Goal: Information Seeking & Learning: Learn about a topic

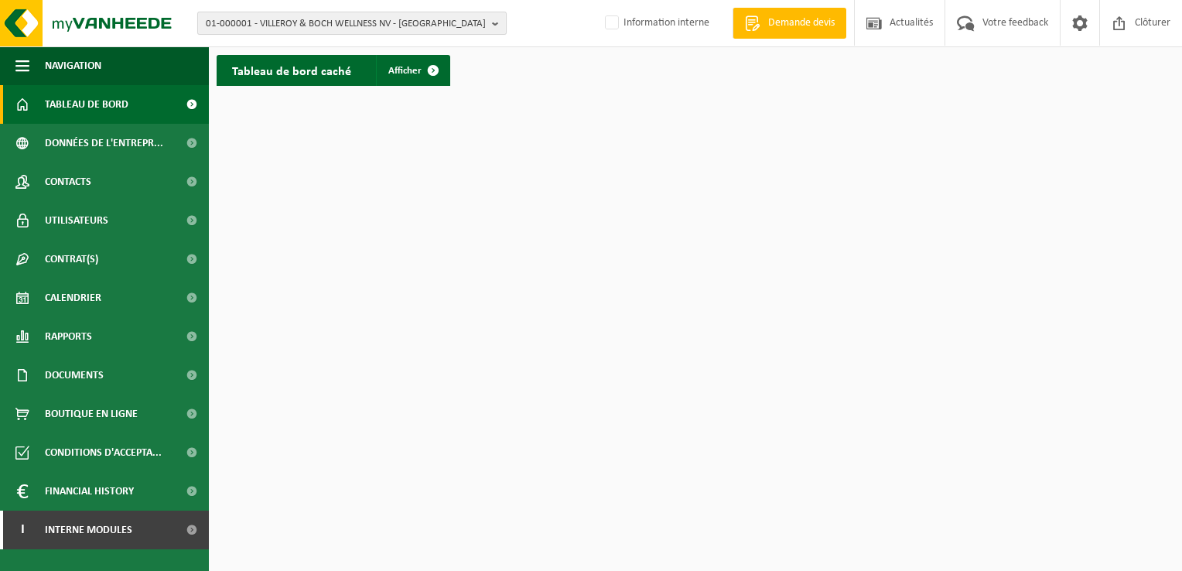
click at [486, 23] on button "01-000001 - VILLEROY & BOCH WELLNESS NV - ROESELARE" at bounding box center [351, 23] width 309 height 23
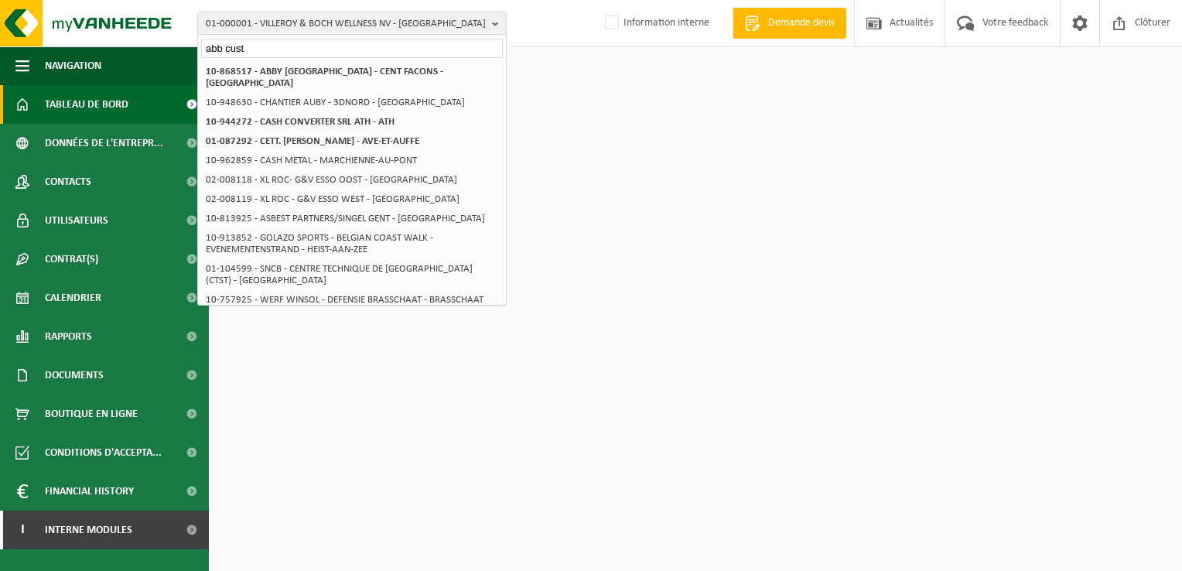
type input "abb cust"
drag, startPoint x: 245, startPoint y: 52, endPoint x: 189, endPoint y: 46, distance: 56.0
click at [190, 46] on div "01-000001 - VILLEROY & BOCH WELLNESS NV - ROESELARE abb cust 01-000001 - VILLER…" at bounding box center [591, 23] width 1182 height 47
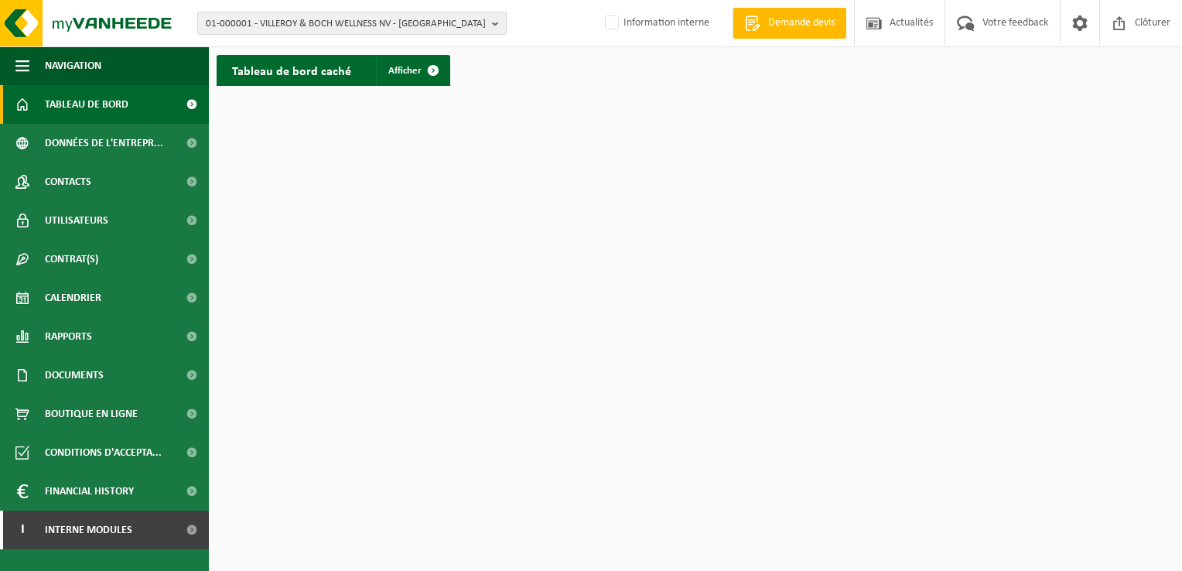
click at [489, 30] on button "01-000001 - VILLEROY & BOCH WELLNESS NV - ROESELARE" at bounding box center [351, 23] width 309 height 23
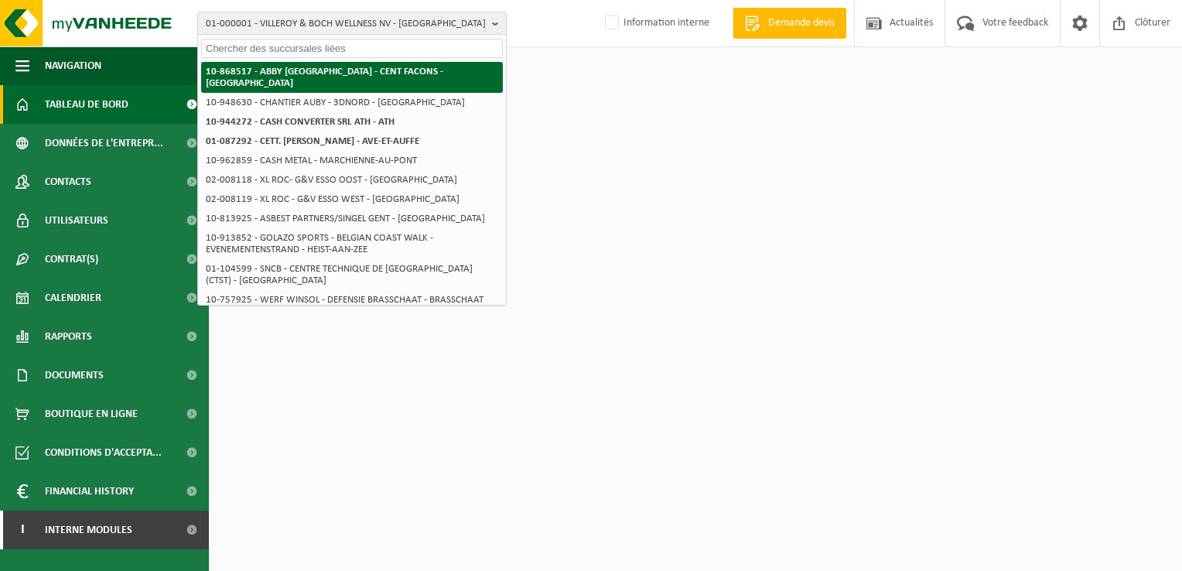
paste input "10-798162"
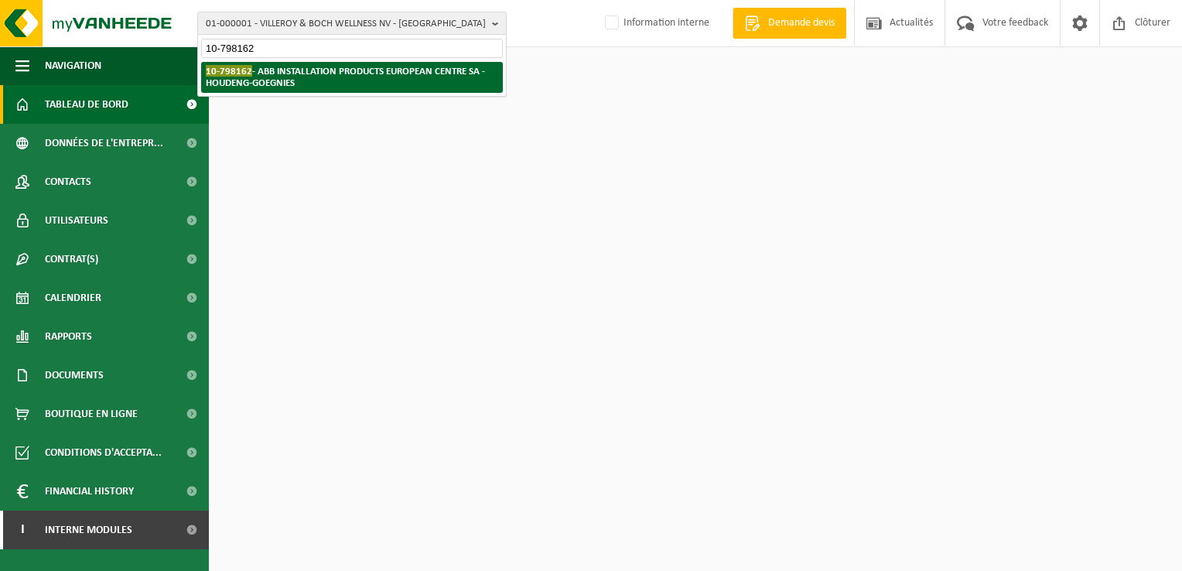
type input "10-798162"
click at [291, 70] on strong "10-798162 - ABB INSTALLATION PRODUCTS EUROPEAN CENTRE SA - HOUDENG-GOEGNIES" at bounding box center [345, 76] width 279 height 23
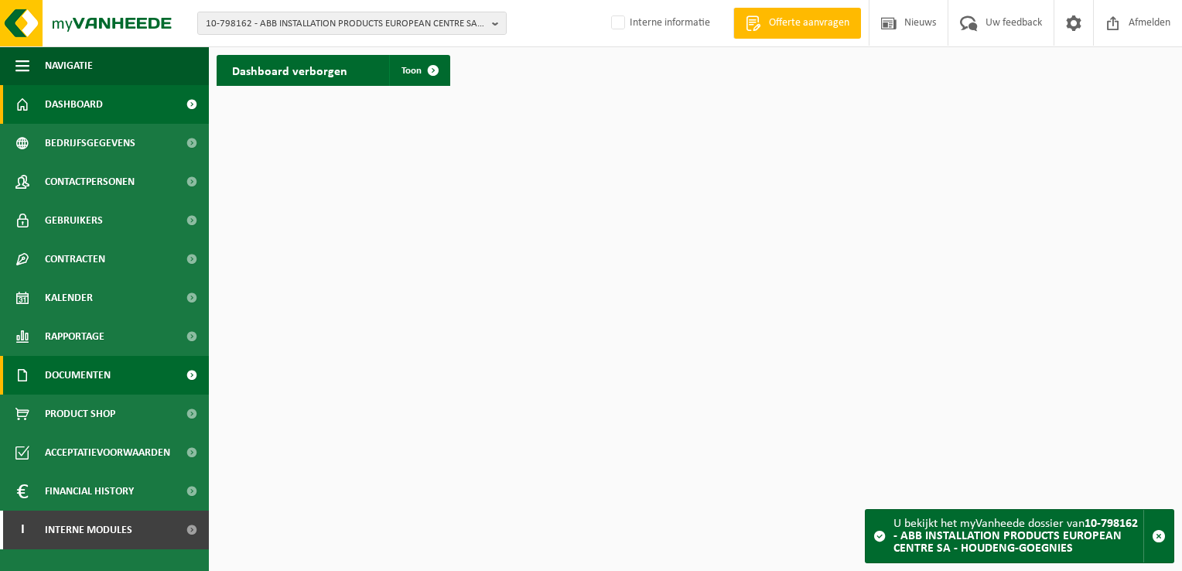
click at [123, 373] on link "Documenten" at bounding box center [104, 375] width 209 height 39
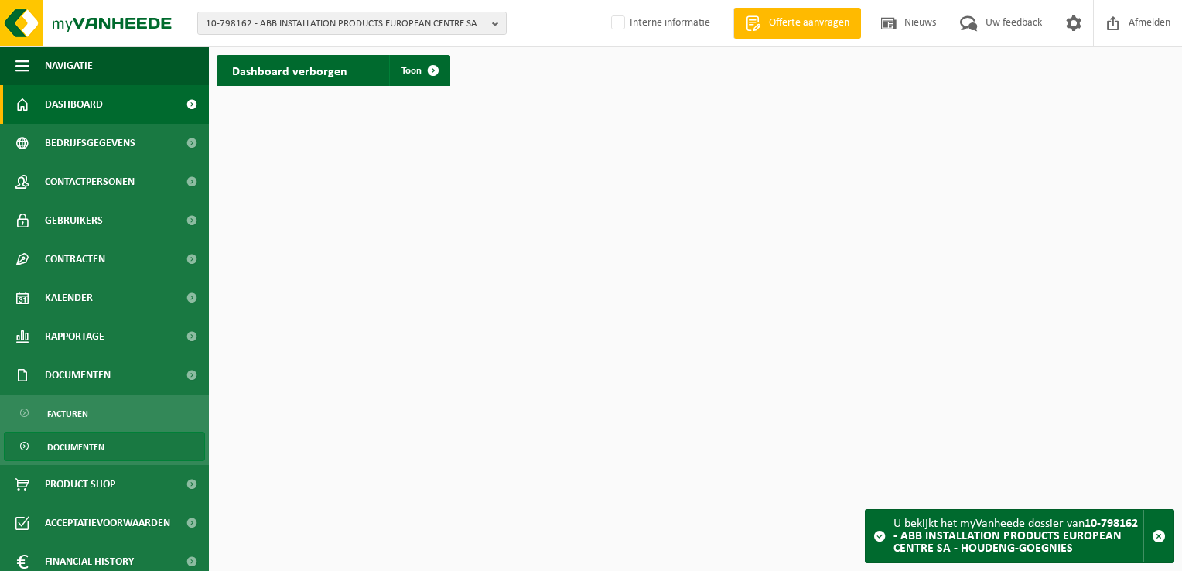
click at [97, 447] on span "Documenten" at bounding box center [75, 446] width 57 height 29
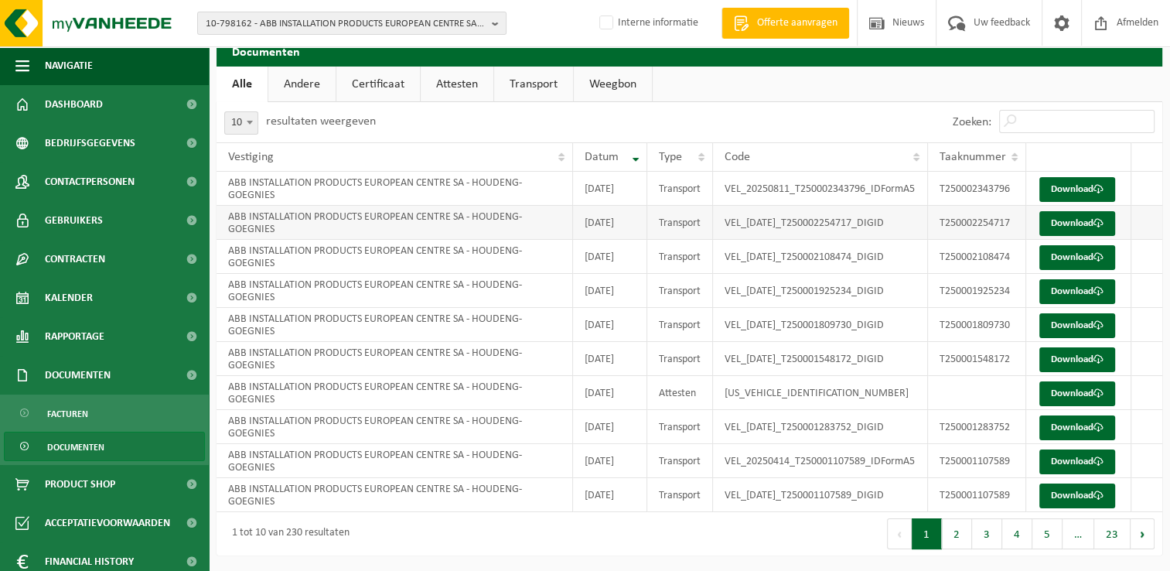
scroll to position [141, 0]
click at [965, 537] on button "2" at bounding box center [957, 533] width 30 height 31
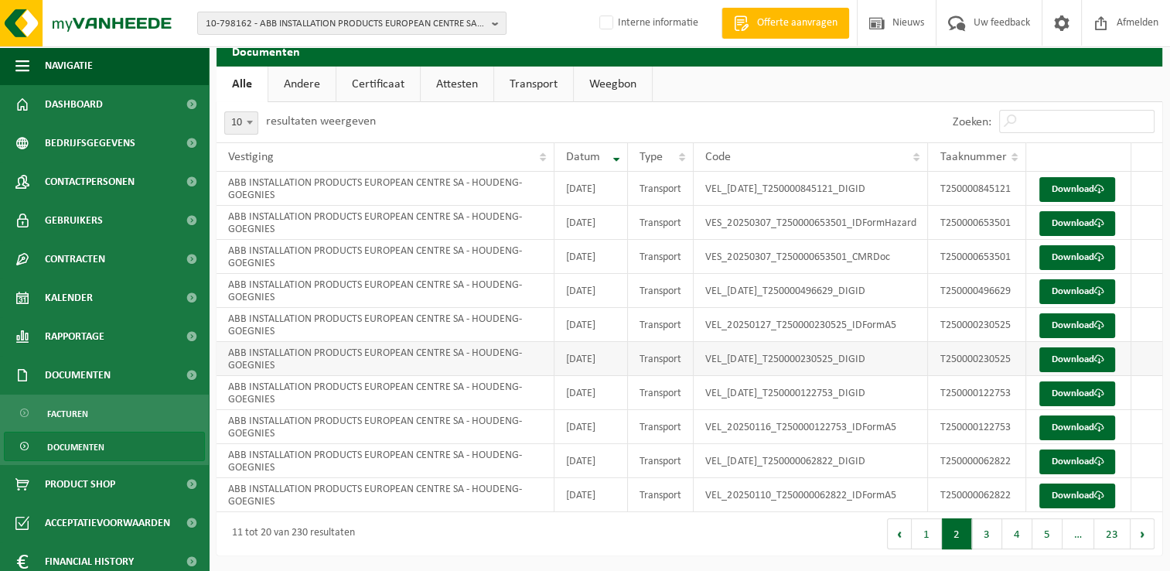
scroll to position [0, 0]
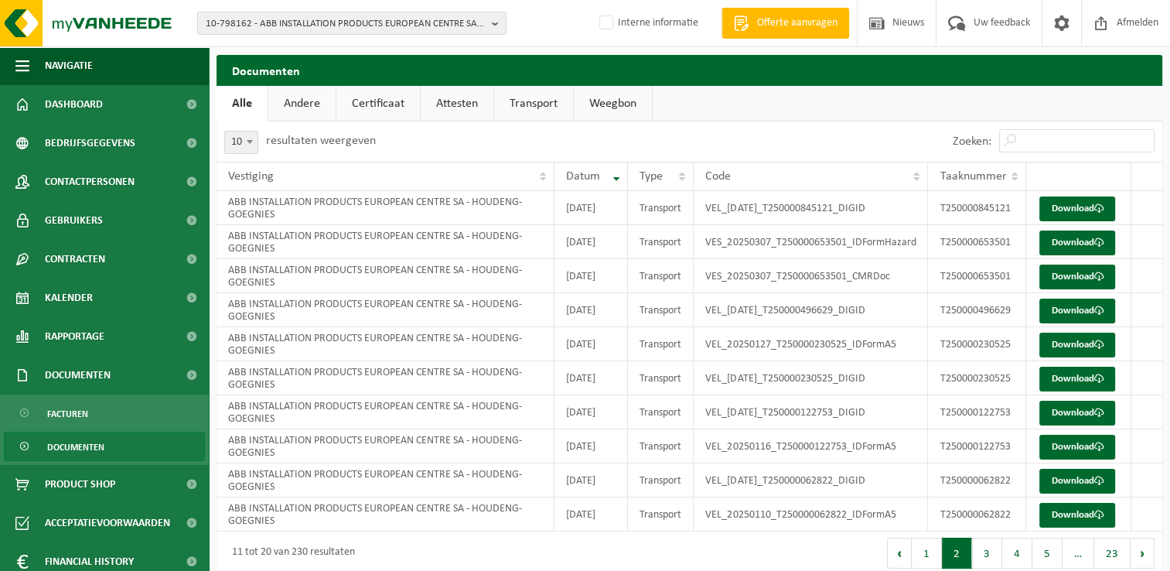
click at [371, 107] on link "Certificaat" at bounding box center [378, 104] width 84 height 36
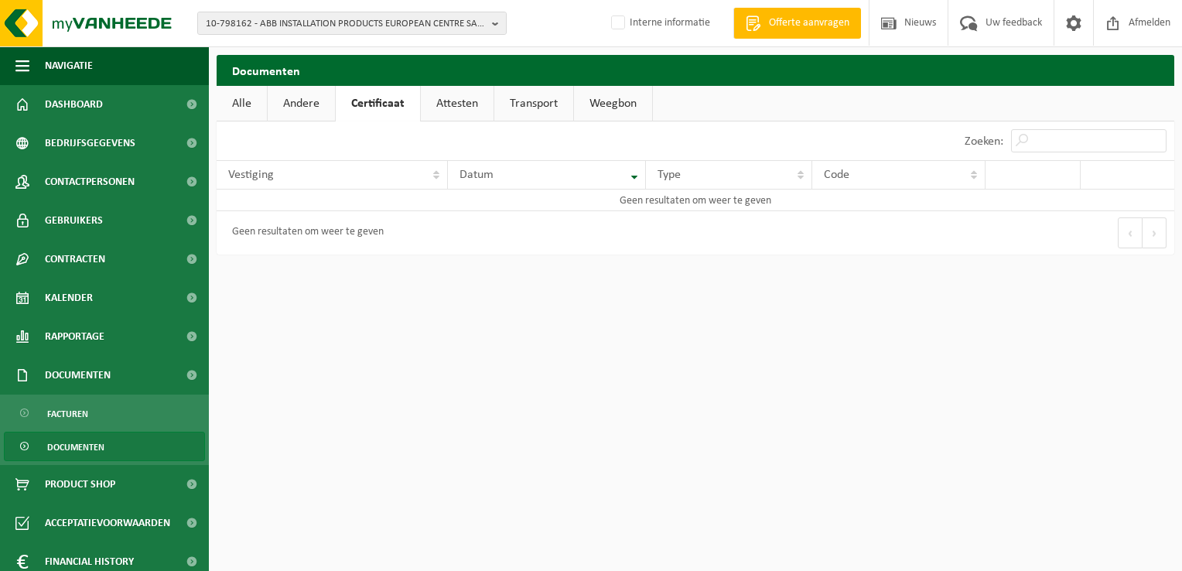
click at [458, 107] on link "Attesten" at bounding box center [457, 104] width 73 height 36
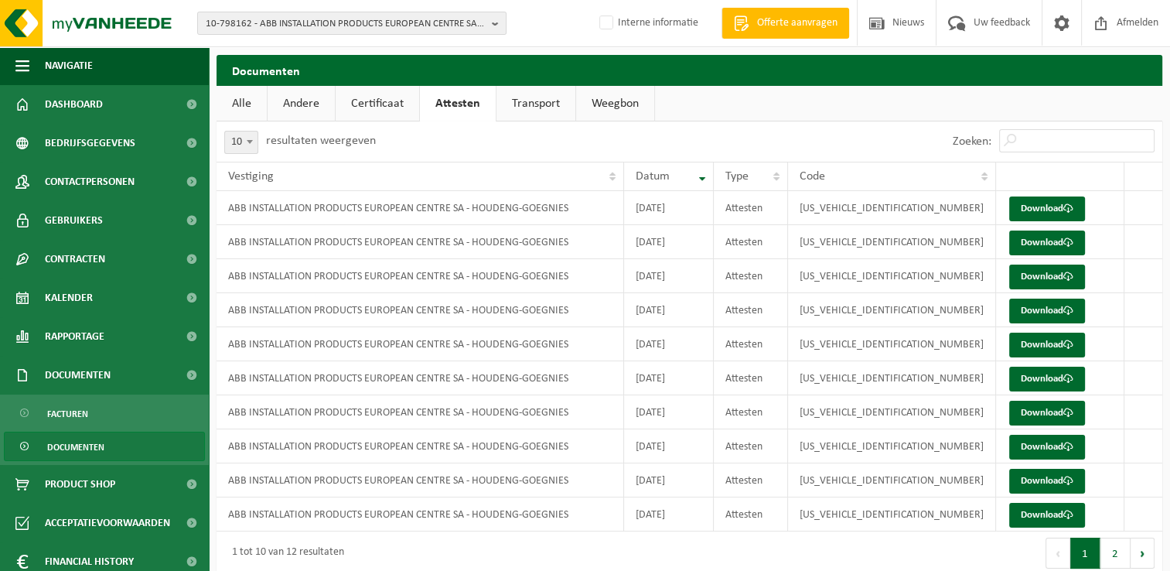
click at [600, 102] on link "Weegbon" at bounding box center [615, 104] width 78 height 36
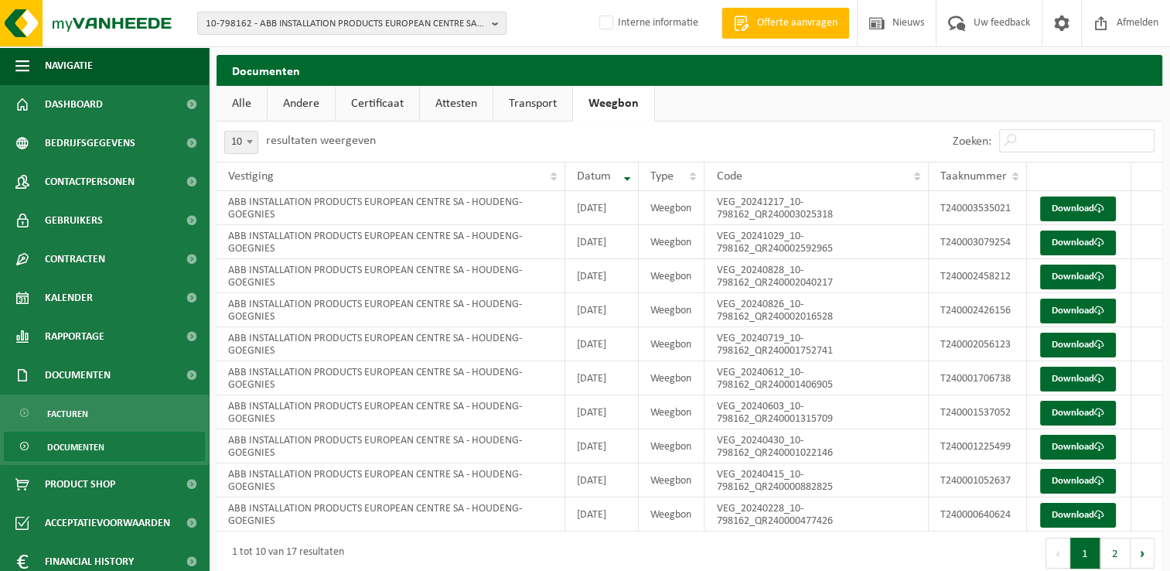
click at [542, 98] on link "Transport" at bounding box center [532, 104] width 79 height 36
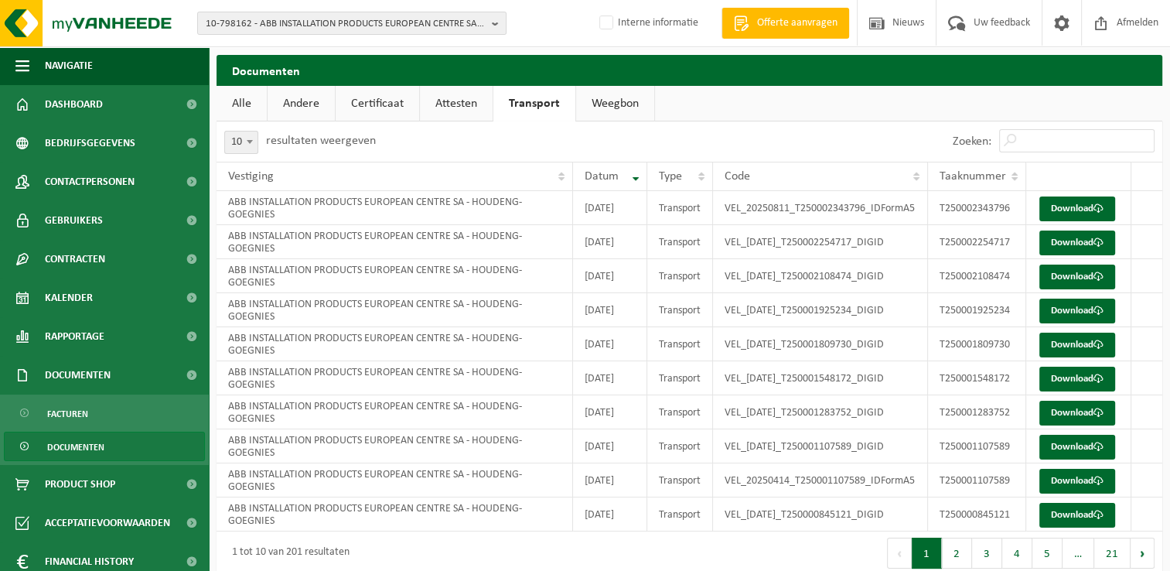
click at [445, 101] on link "Attesten" at bounding box center [456, 104] width 73 height 36
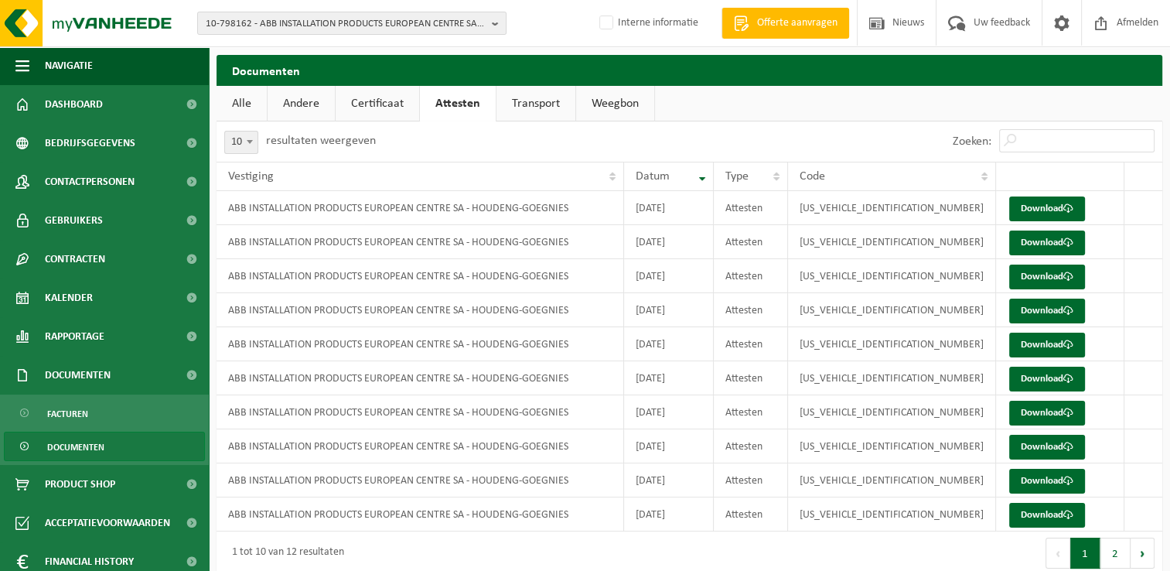
click at [363, 109] on link "Certificaat" at bounding box center [378, 104] width 84 height 36
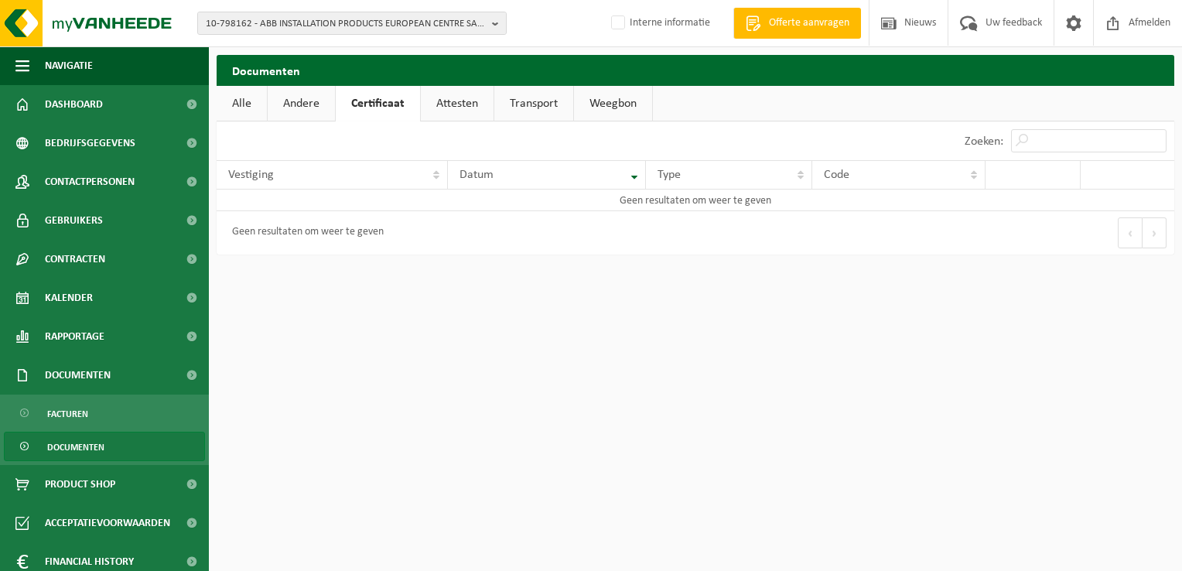
click at [240, 107] on link "Alle" at bounding box center [242, 104] width 50 height 36
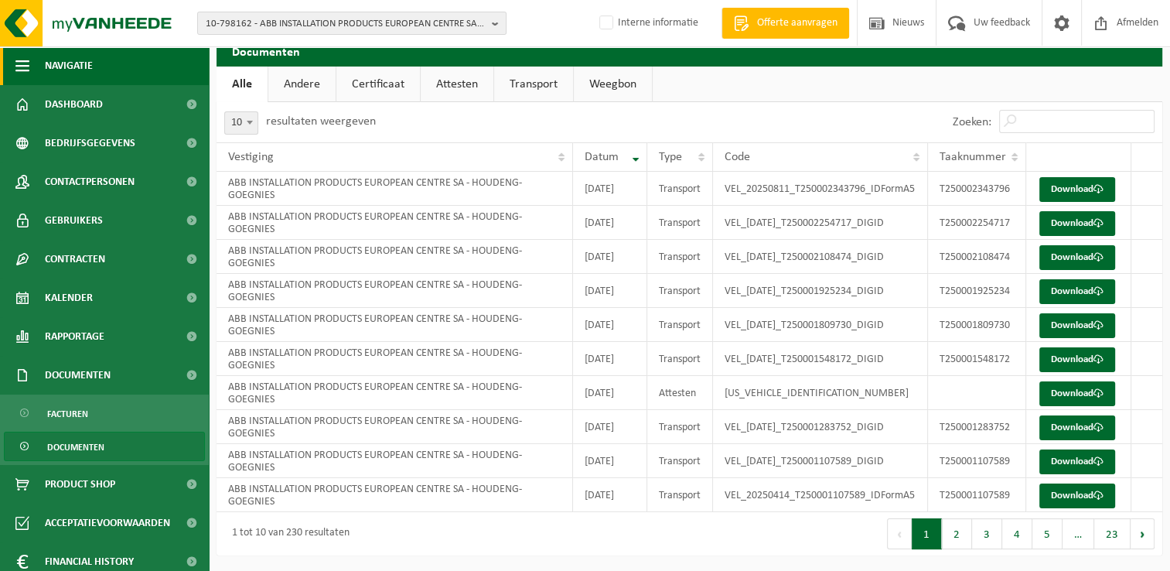
click at [24, 67] on span "button" at bounding box center [22, 65] width 14 height 39
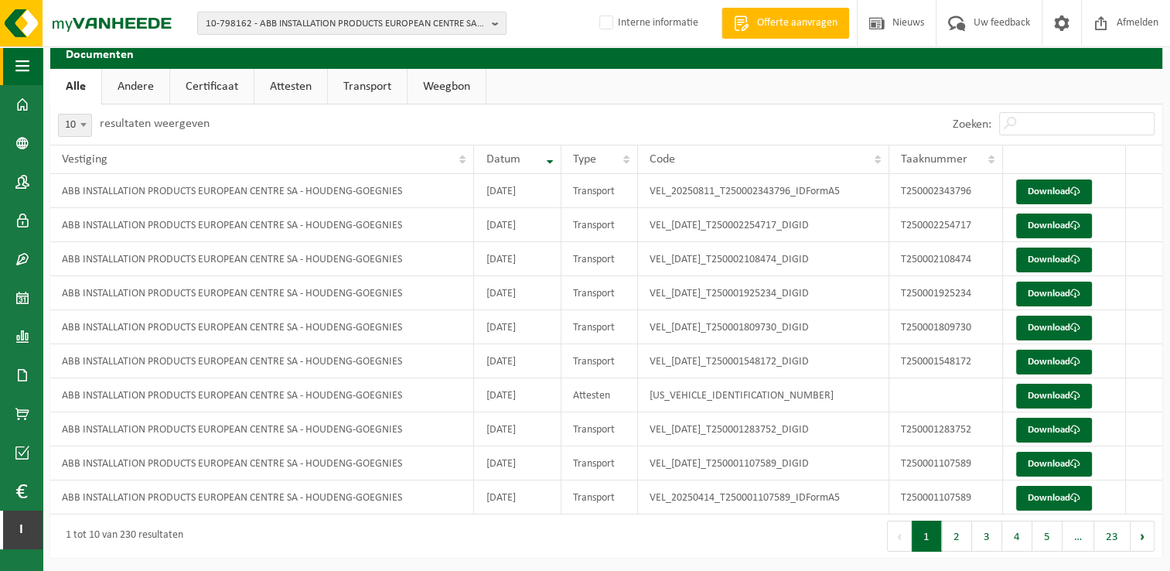
click at [24, 67] on span "button" at bounding box center [22, 65] width 14 height 39
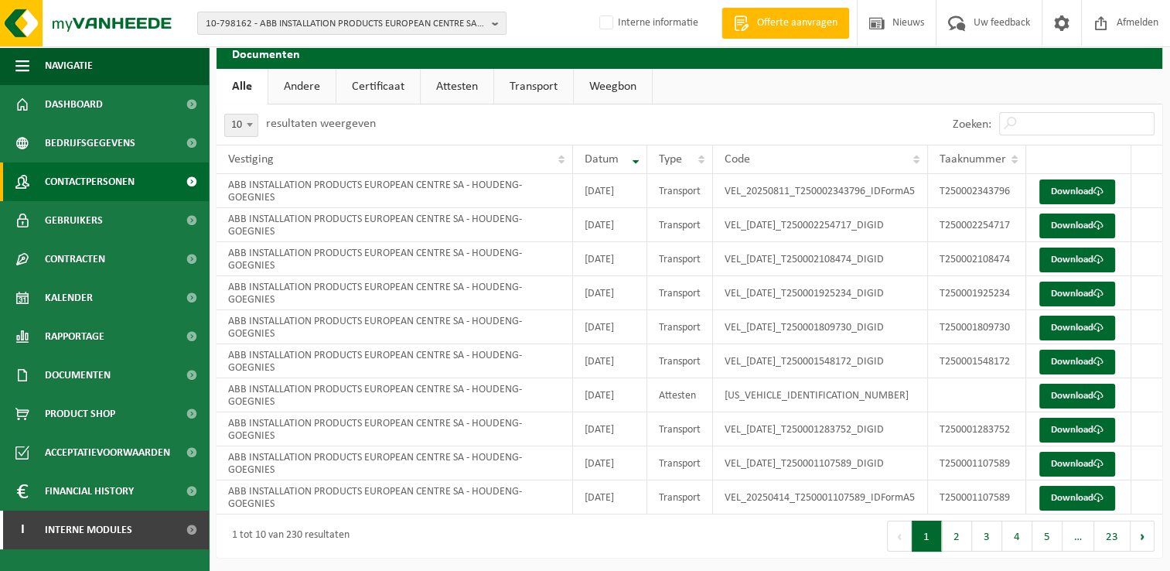
scroll to position [0, 0]
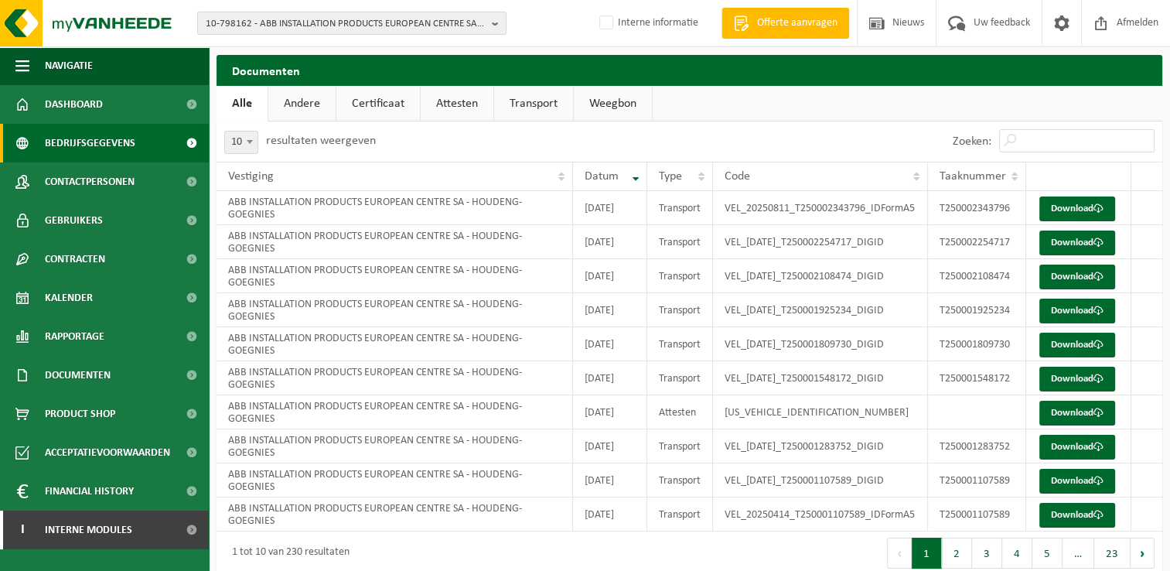
click at [160, 142] on link "Bedrijfsgegevens" at bounding box center [104, 143] width 209 height 39
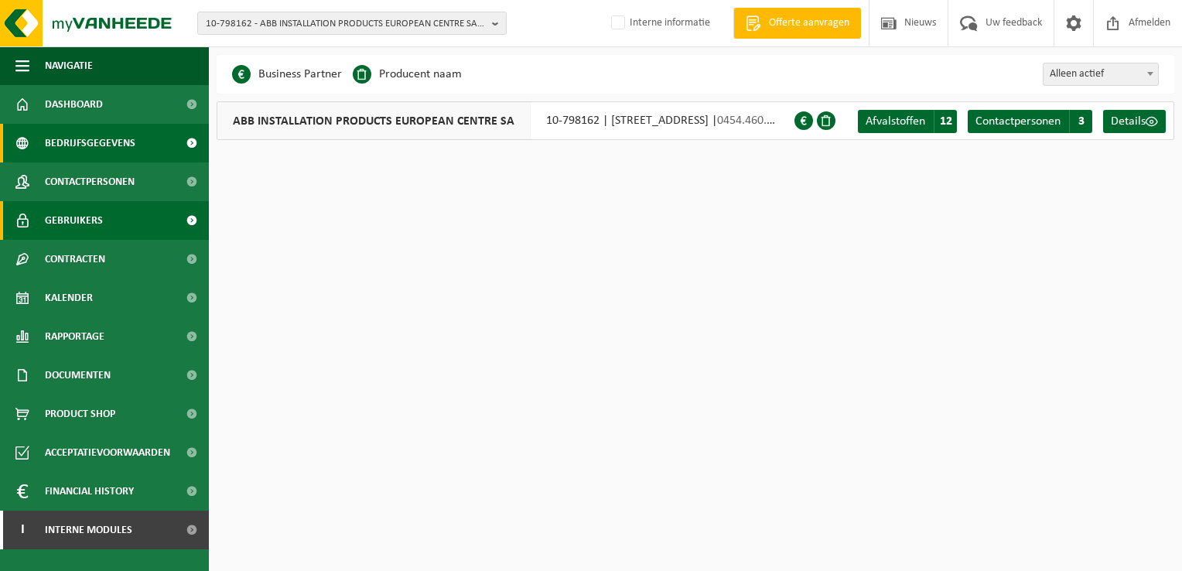
click at [101, 221] on link "Gebruikers" at bounding box center [104, 220] width 209 height 39
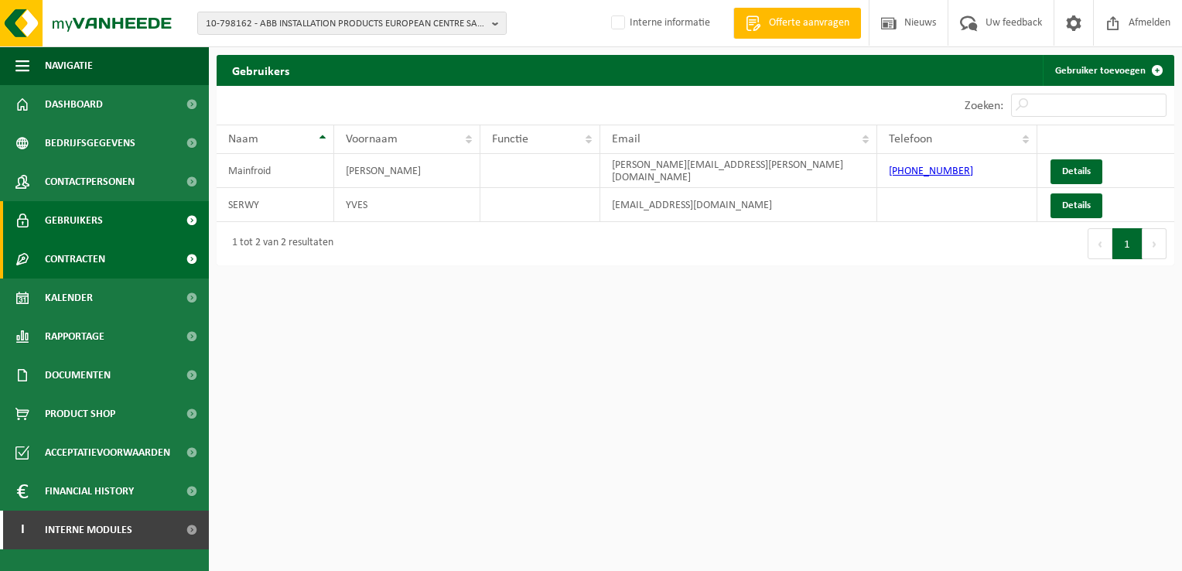
click at [90, 256] on span "Contracten" at bounding box center [75, 259] width 60 height 39
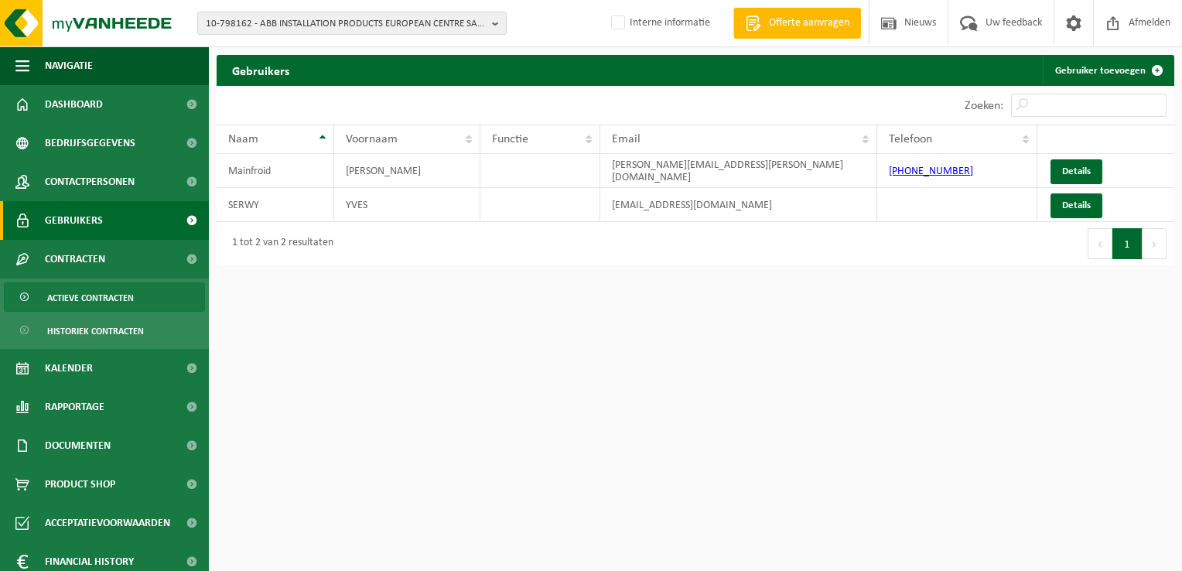
scroll to position [48, 0]
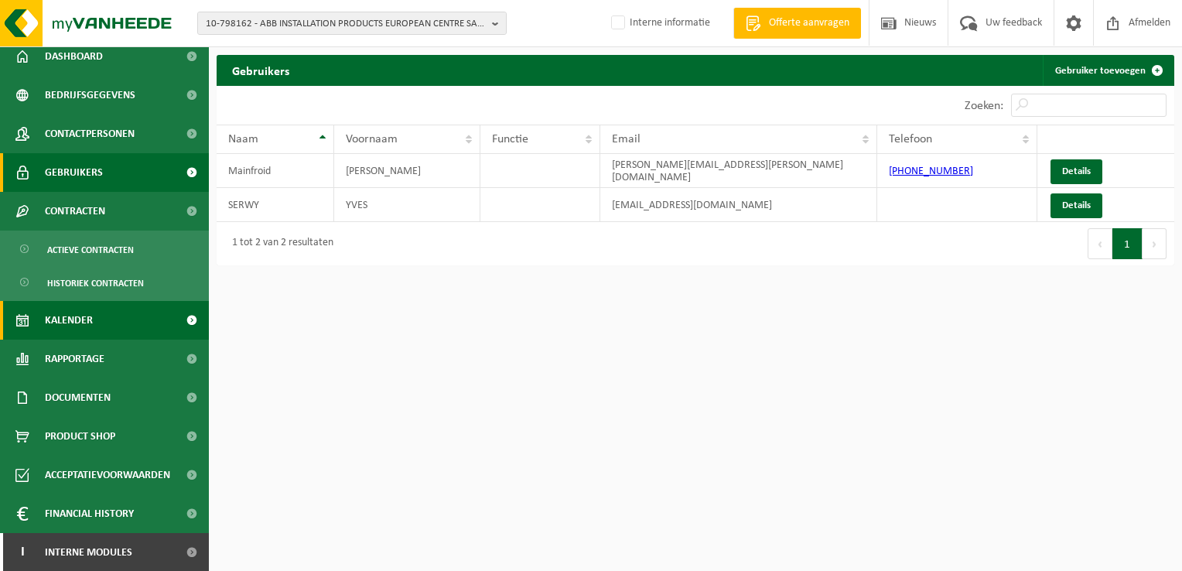
click at [148, 321] on link "Kalender" at bounding box center [104, 320] width 209 height 39
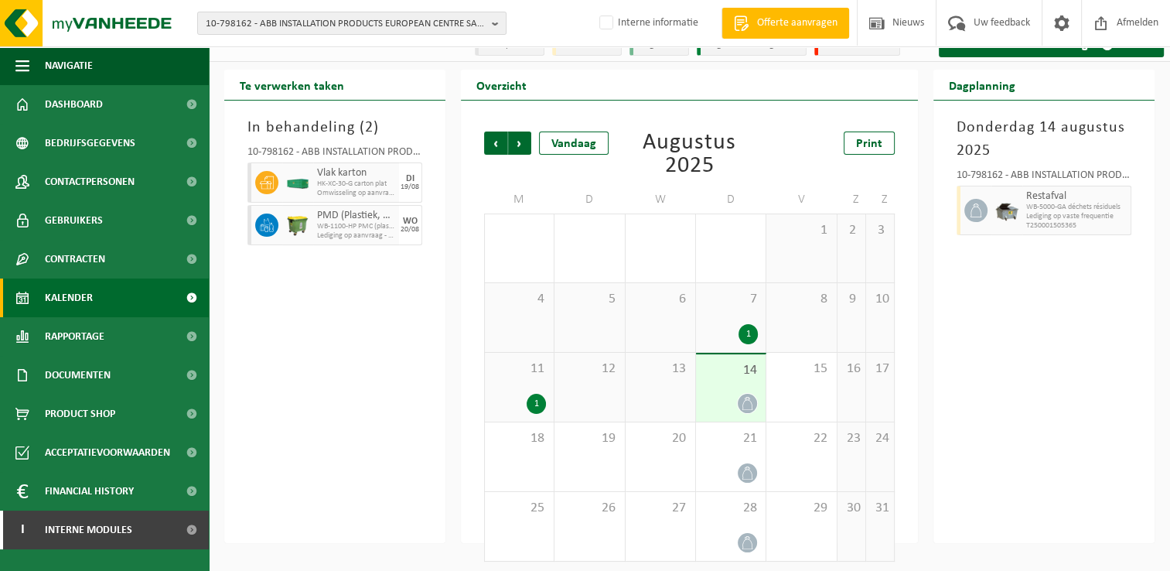
scroll to position [26, 0]
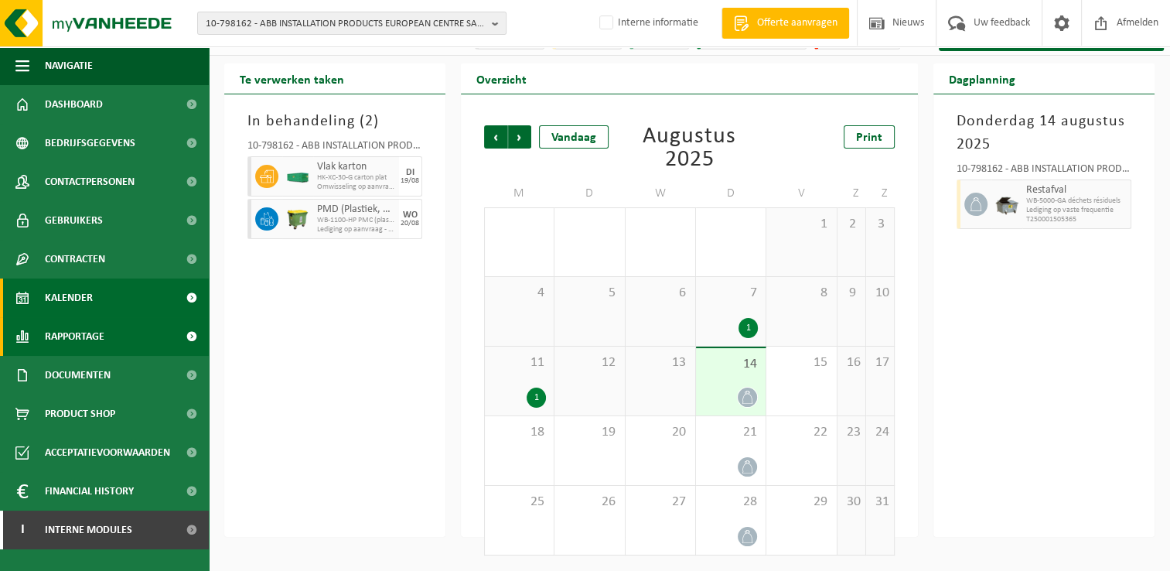
click at [98, 335] on span "Rapportage" at bounding box center [75, 336] width 60 height 39
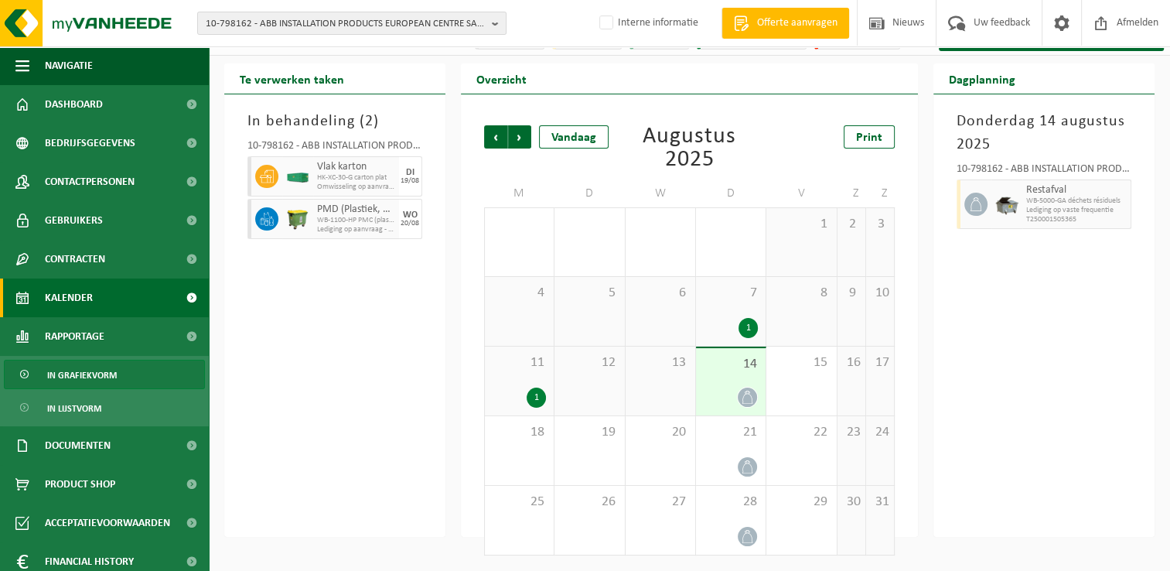
click at [81, 372] on span "In grafiekvorm" at bounding box center [82, 374] width 70 height 29
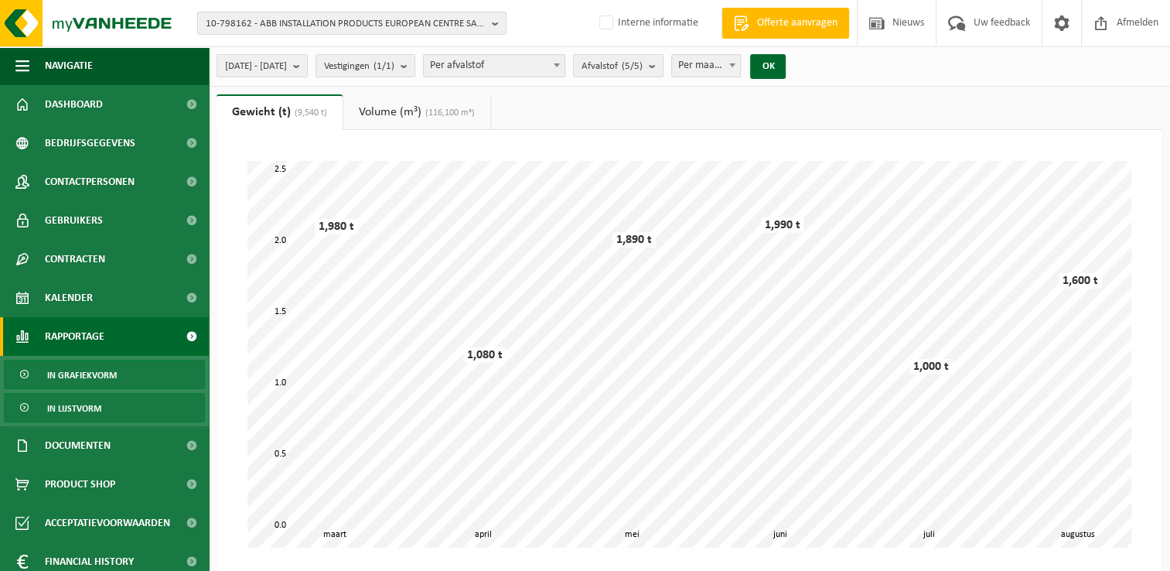
click at [80, 408] on span "In lijstvorm" at bounding box center [74, 408] width 54 height 29
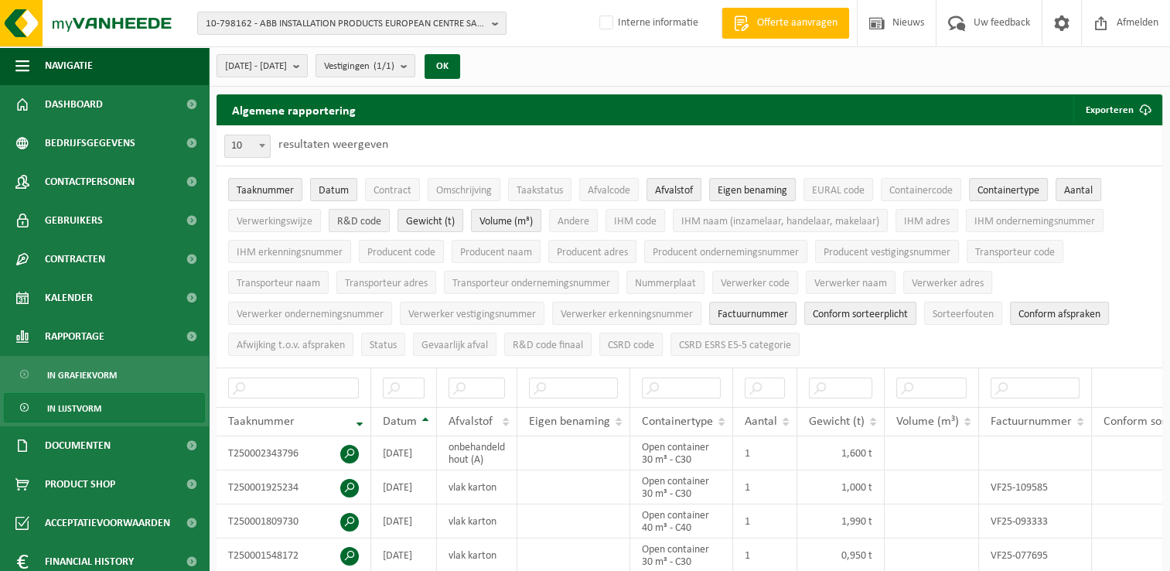
click at [362, 220] on span "R&D code" at bounding box center [359, 222] width 44 height 12
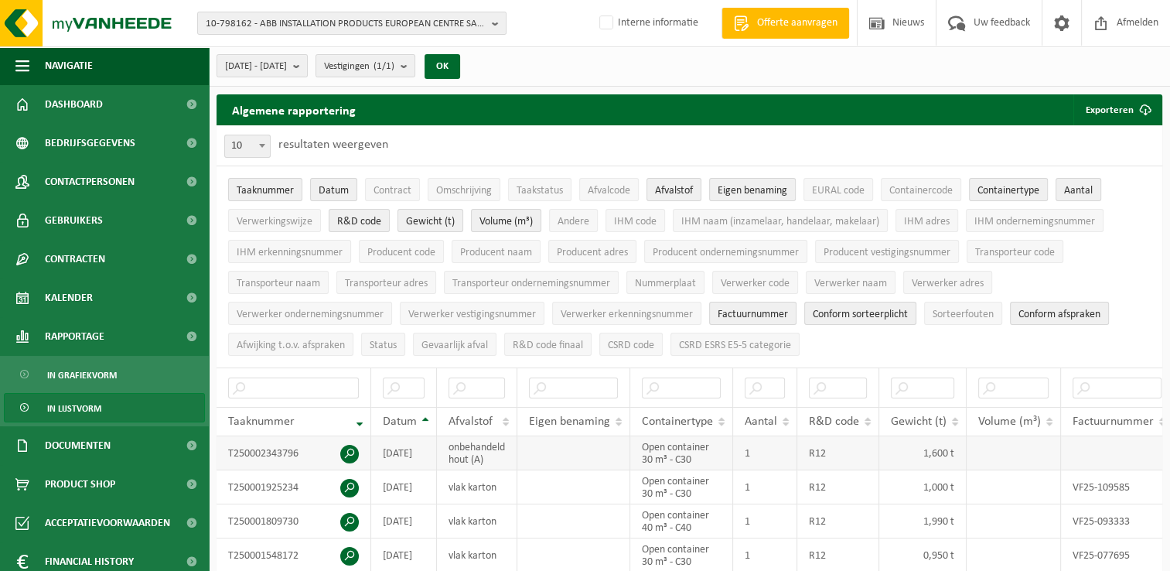
click at [824, 449] on td "R12" at bounding box center [838, 453] width 82 height 34
click at [816, 449] on td "R12" at bounding box center [838, 453] width 82 height 34
click at [482, 190] on span "Omschrijving" at bounding box center [464, 191] width 56 height 12
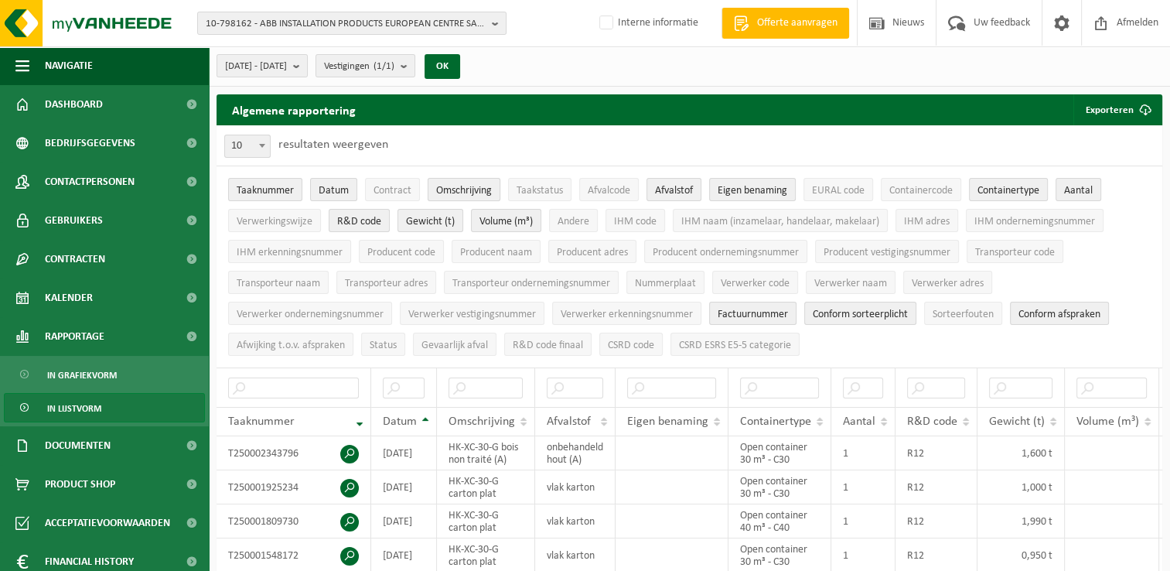
click at [482, 190] on span "Omschrijving" at bounding box center [464, 191] width 56 height 12
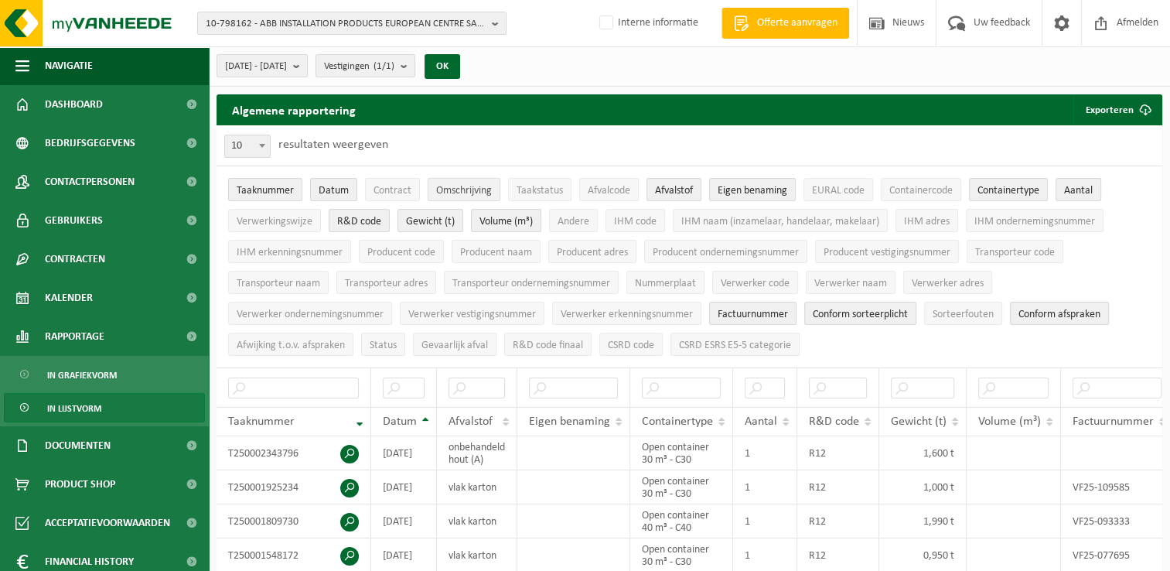
click at [482, 190] on span "Omschrijving" at bounding box center [464, 191] width 56 height 12
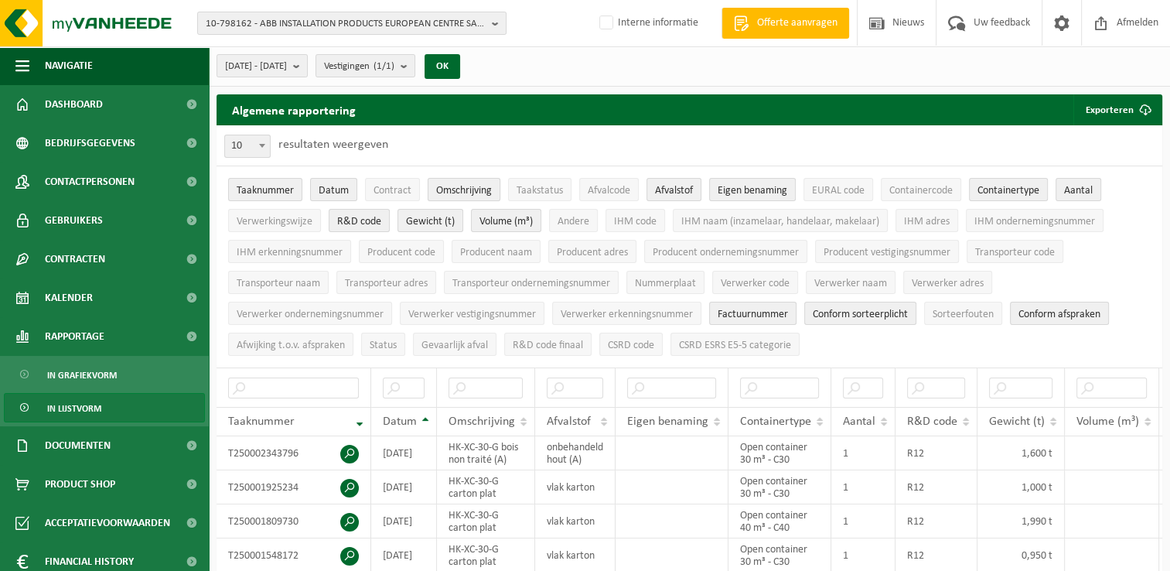
click at [482, 190] on span "Omschrijving" at bounding box center [464, 191] width 56 height 12
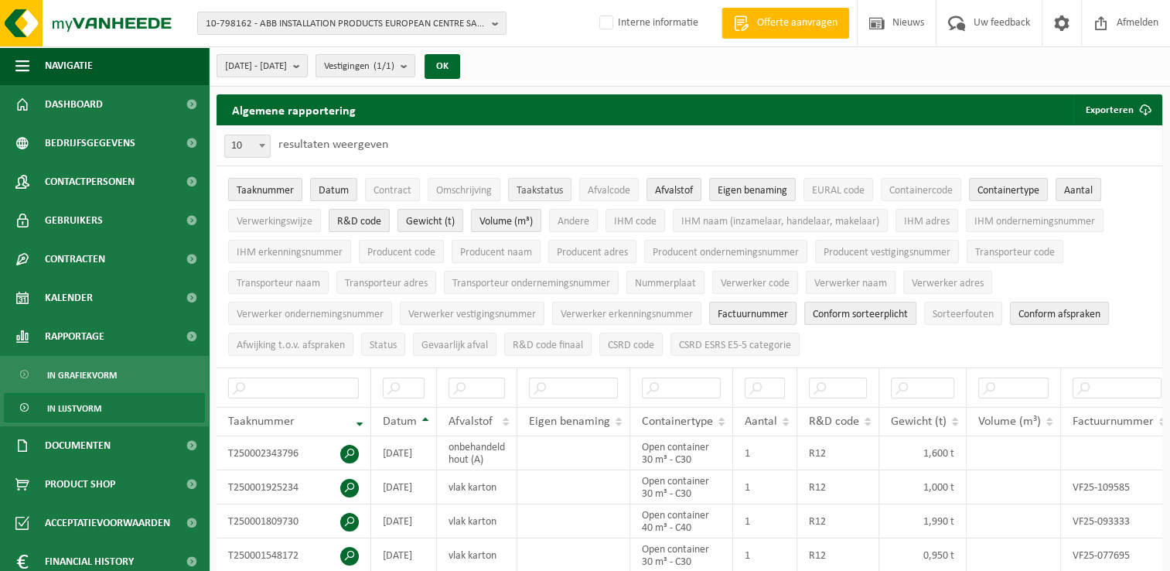
click at [533, 189] on span "Taakstatus" at bounding box center [540, 191] width 46 height 12
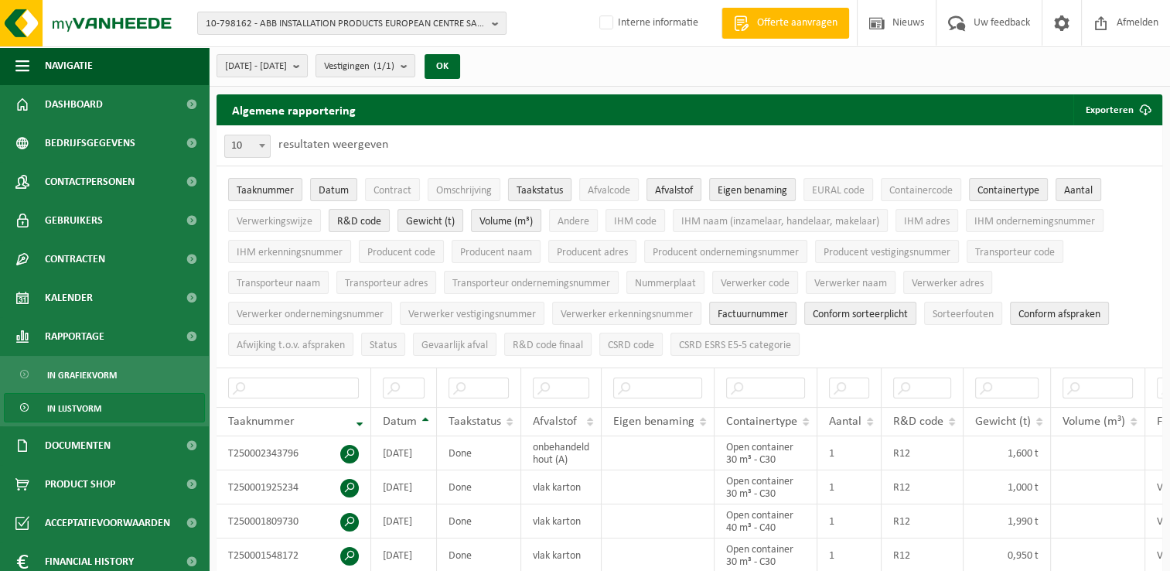
click at [533, 189] on span "Taakstatus" at bounding box center [540, 191] width 46 height 12
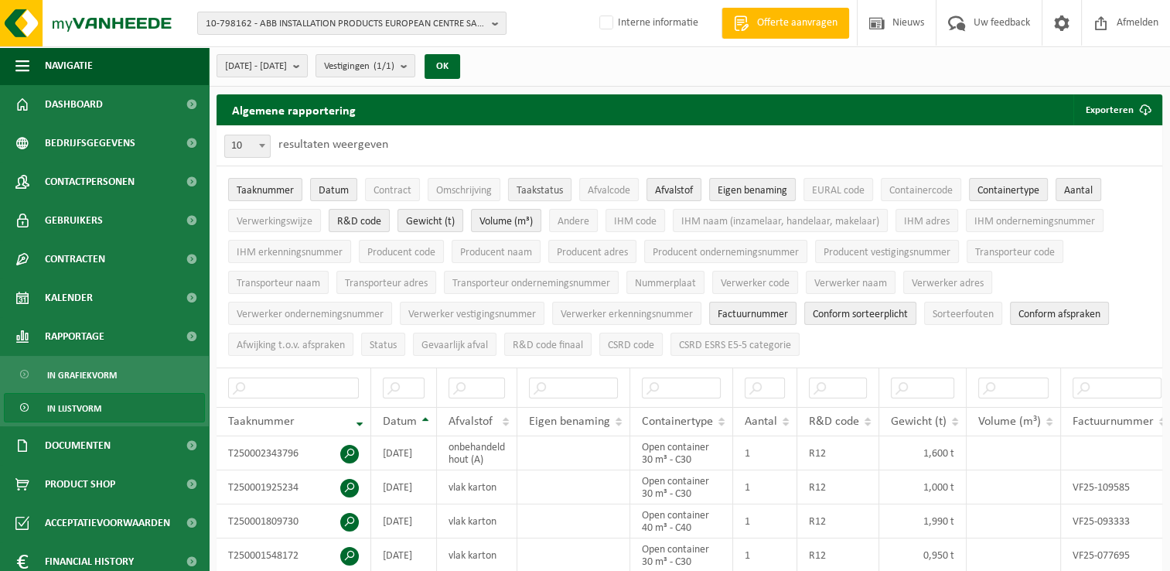
click at [533, 189] on span "Taakstatus" at bounding box center [540, 191] width 46 height 12
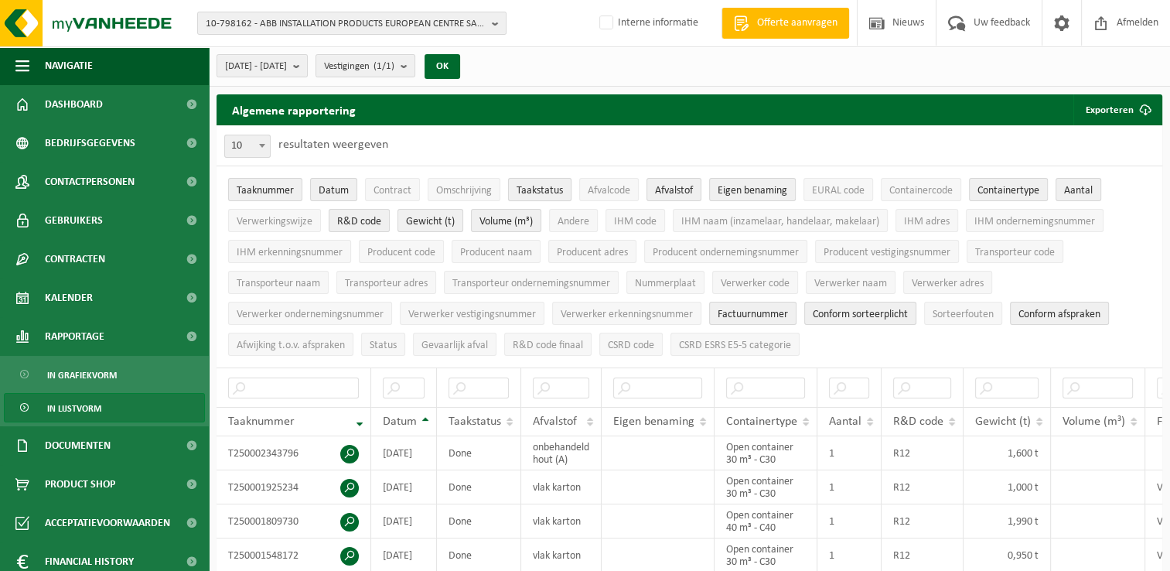
click at [533, 189] on span "Taakstatus" at bounding box center [540, 191] width 46 height 12
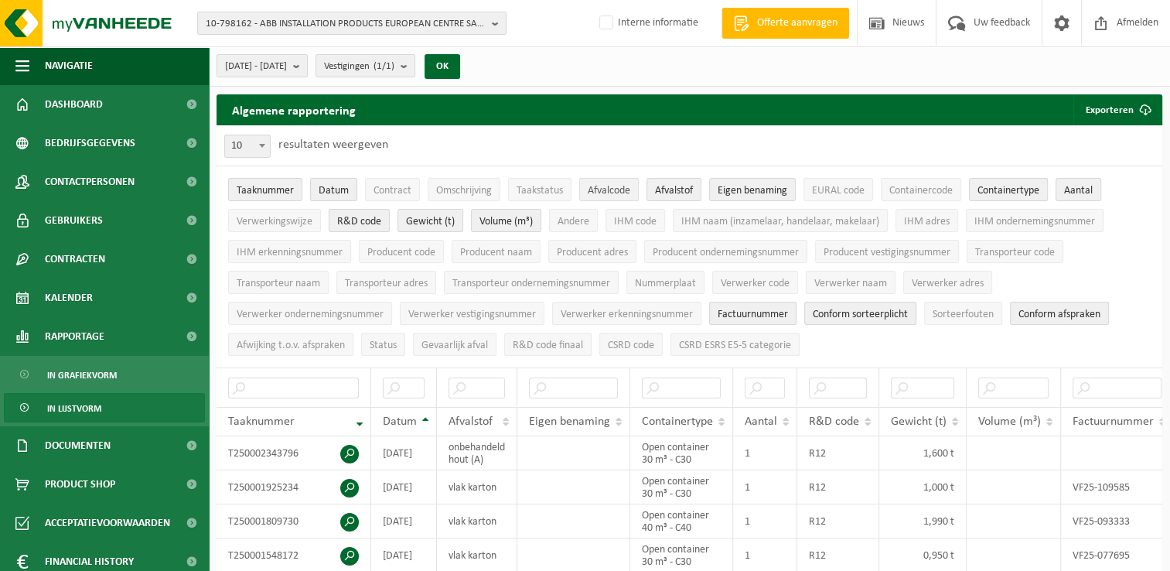
click at [603, 187] on span "Afvalcode" at bounding box center [609, 191] width 43 height 12
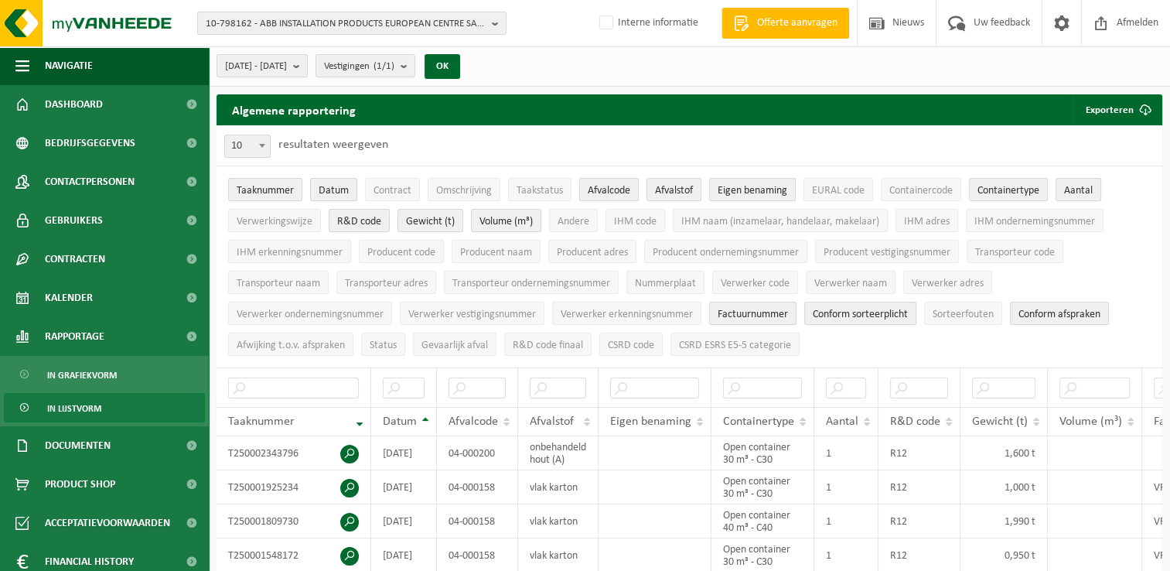
click at [603, 187] on span "Afvalcode" at bounding box center [609, 191] width 43 height 12
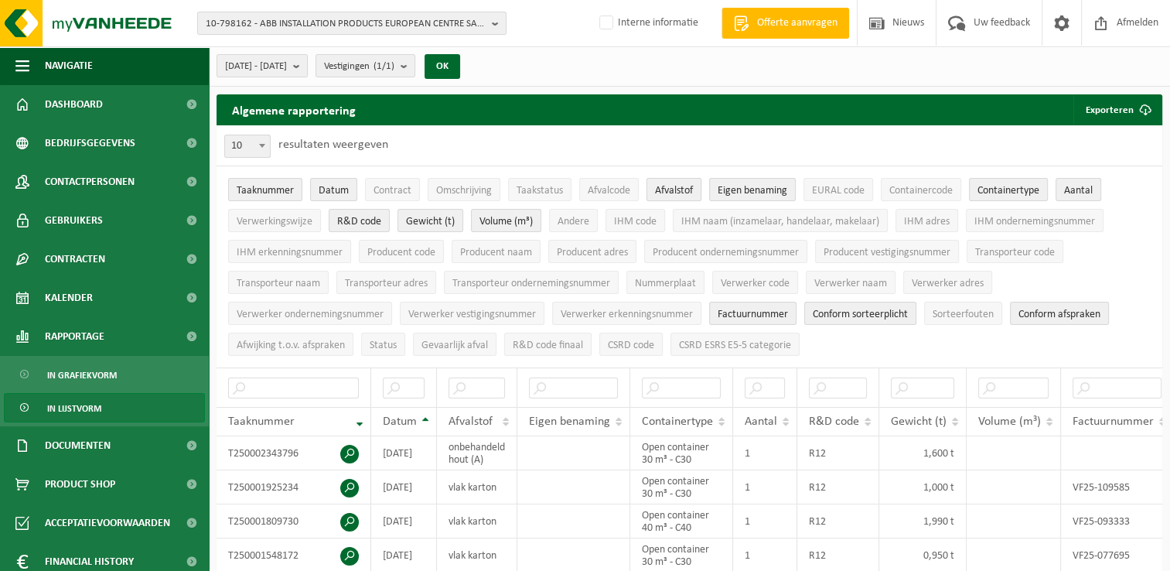
click at [685, 190] on span "Afvalstof" at bounding box center [674, 191] width 38 height 12
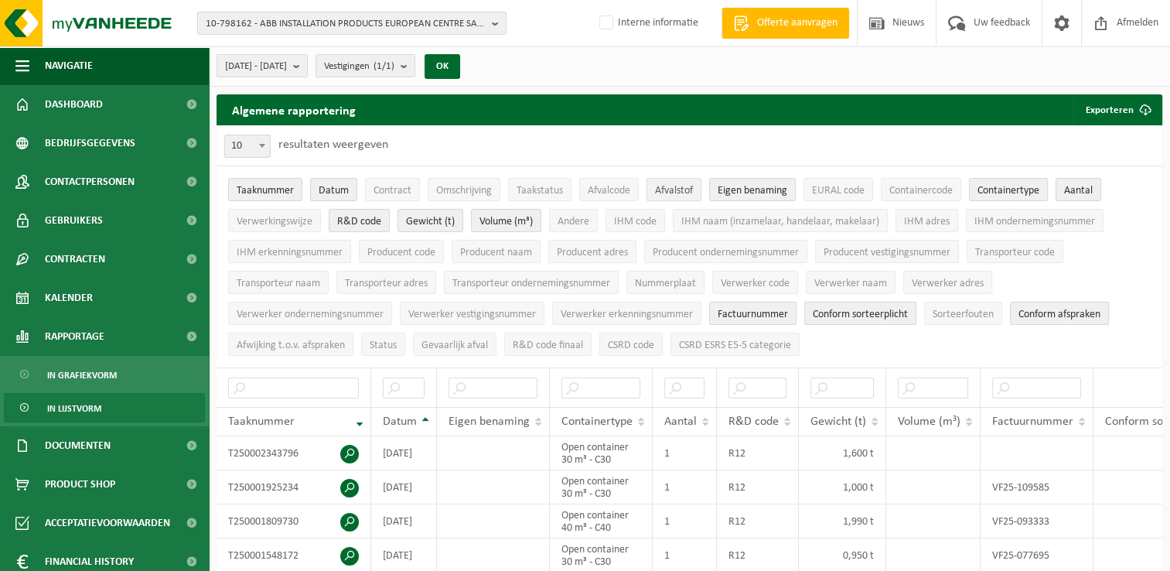
click at [685, 190] on span "Afvalstof" at bounding box center [674, 191] width 38 height 12
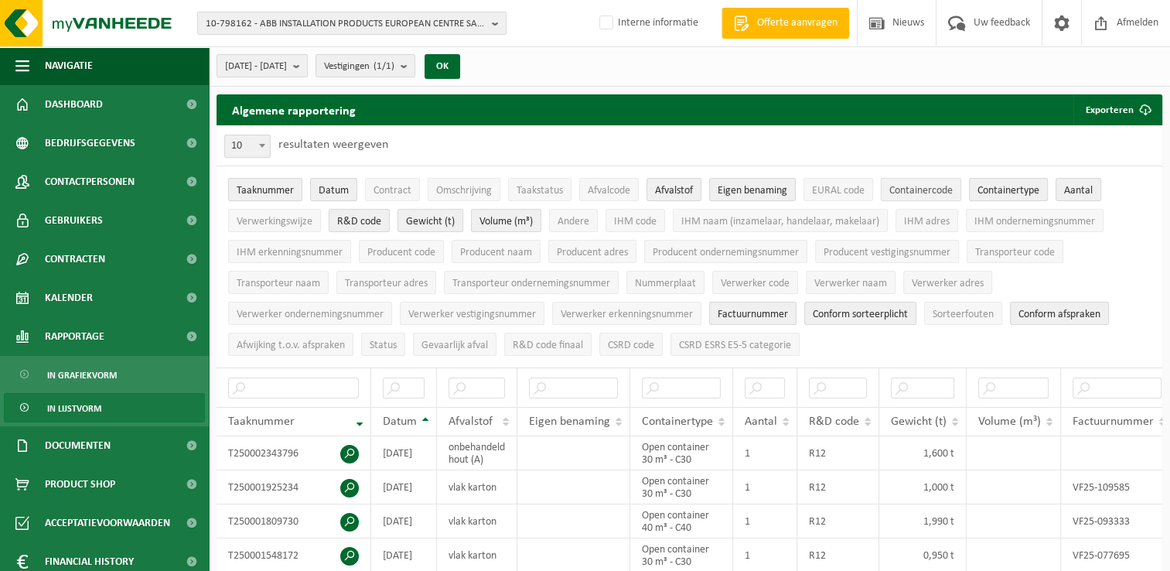
click at [905, 190] on span "Containercode" at bounding box center [920, 191] width 63 height 12
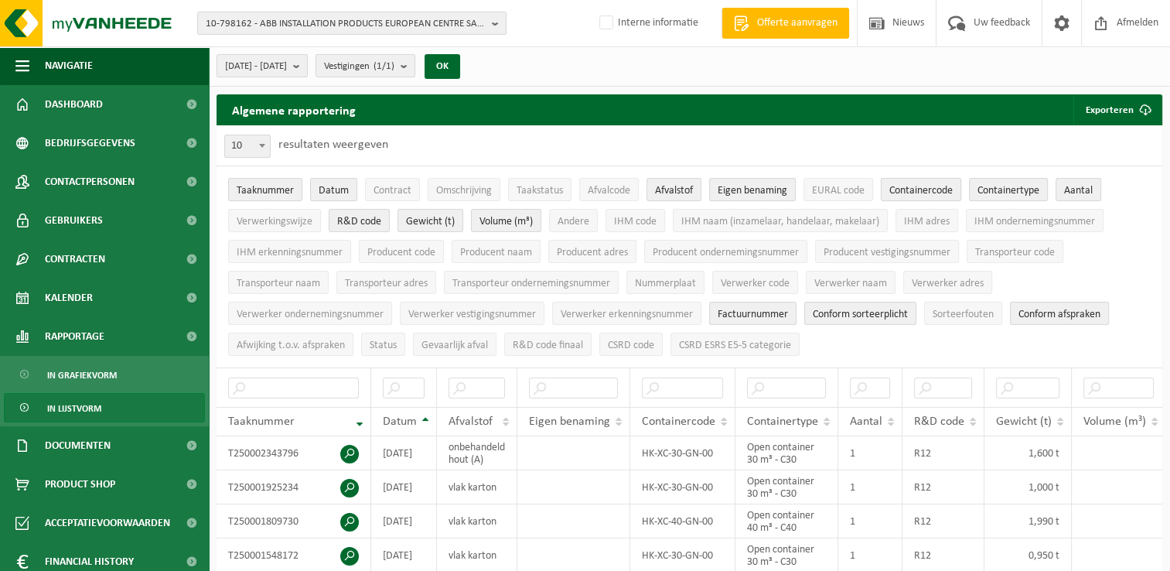
click at [905, 190] on span "Containercode" at bounding box center [920, 191] width 63 height 12
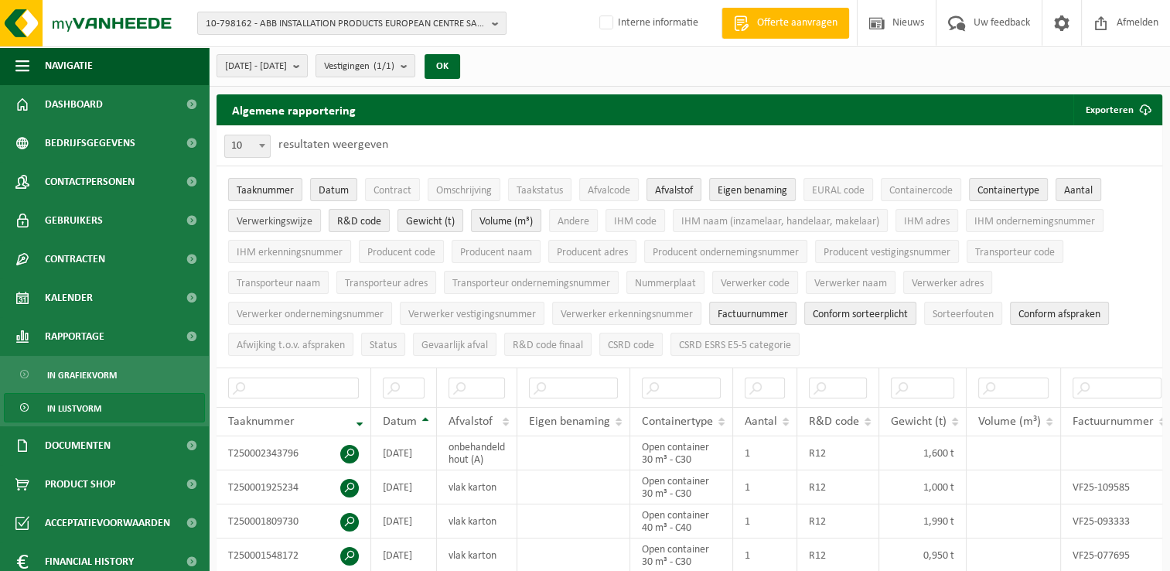
click at [286, 221] on span "Verwerkingswijze" at bounding box center [275, 222] width 76 height 12
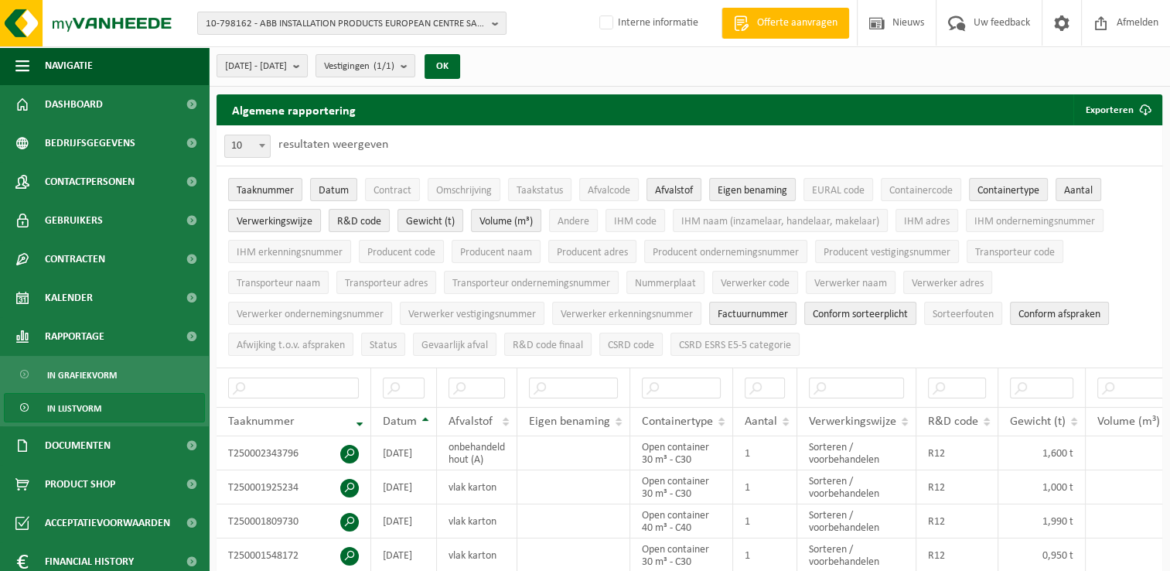
click at [286, 221] on span "Verwerkingswijze" at bounding box center [275, 222] width 76 height 12
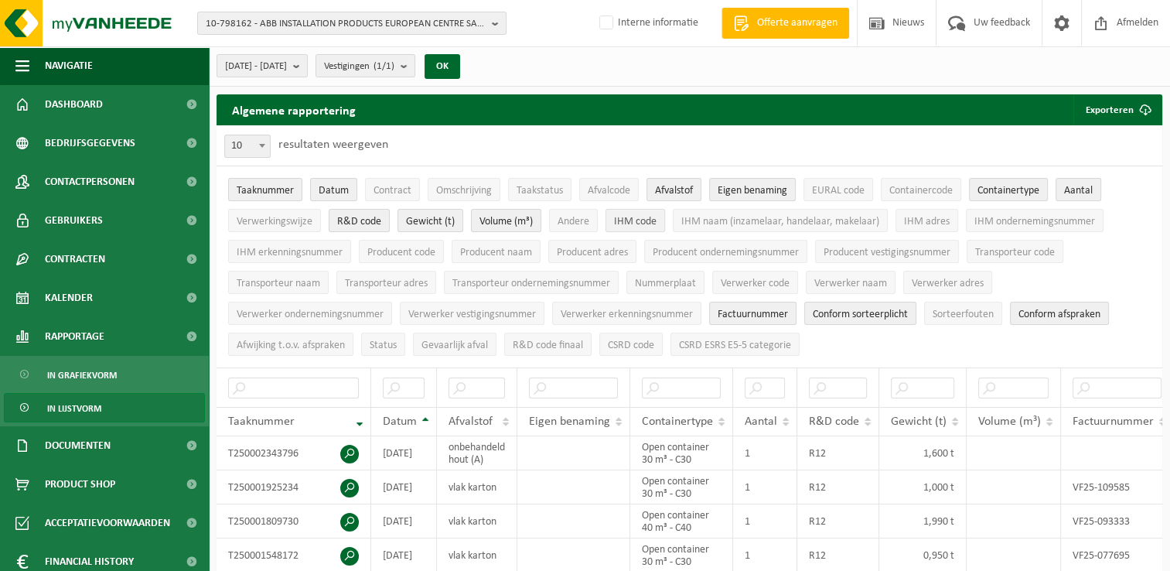
click at [641, 218] on span "IHM code" at bounding box center [635, 222] width 43 height 12
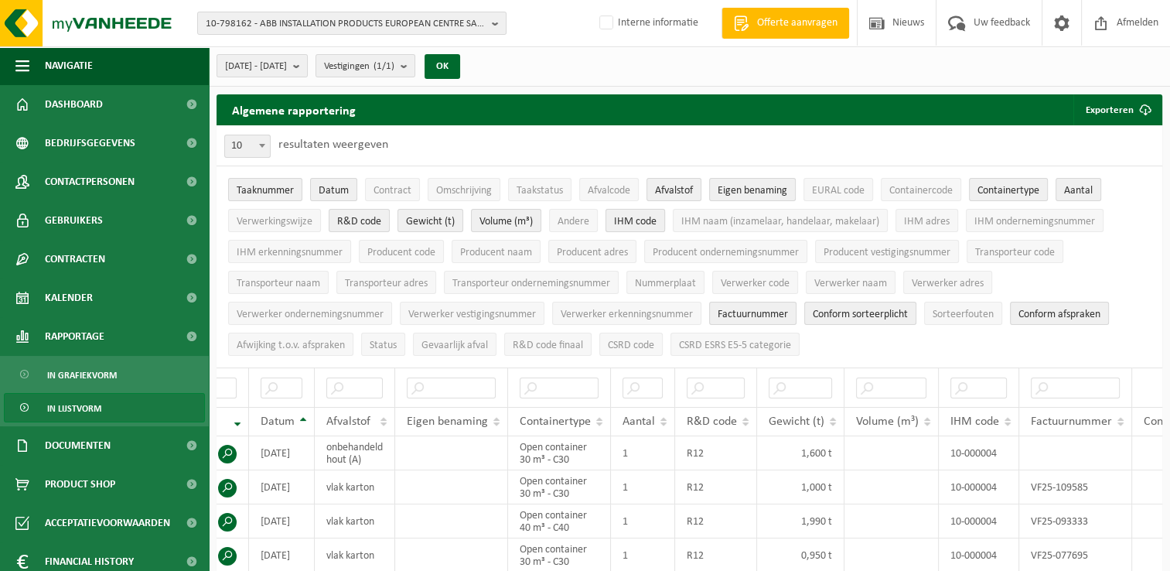
click at [632, 223] on span "IHM code" at bounding box center [635, 222] width 43 height 12
click at [730, 224] on span "IHM naam (inzamelaar, handelaar, makelaar)" at bounding box center [780, 222] width 198 height 12
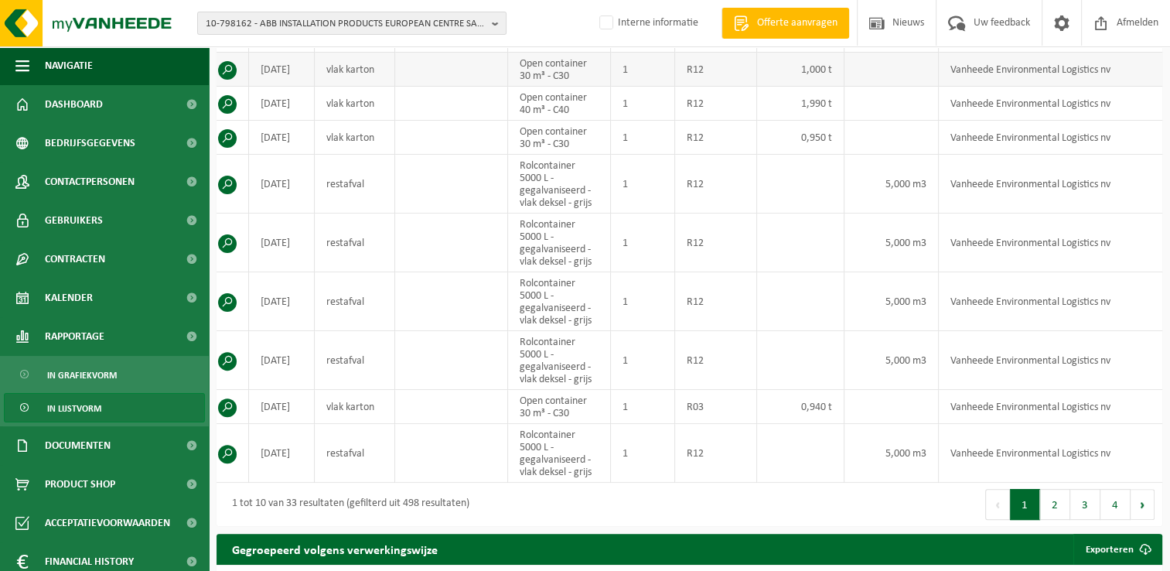
scroll to position [541, 0]
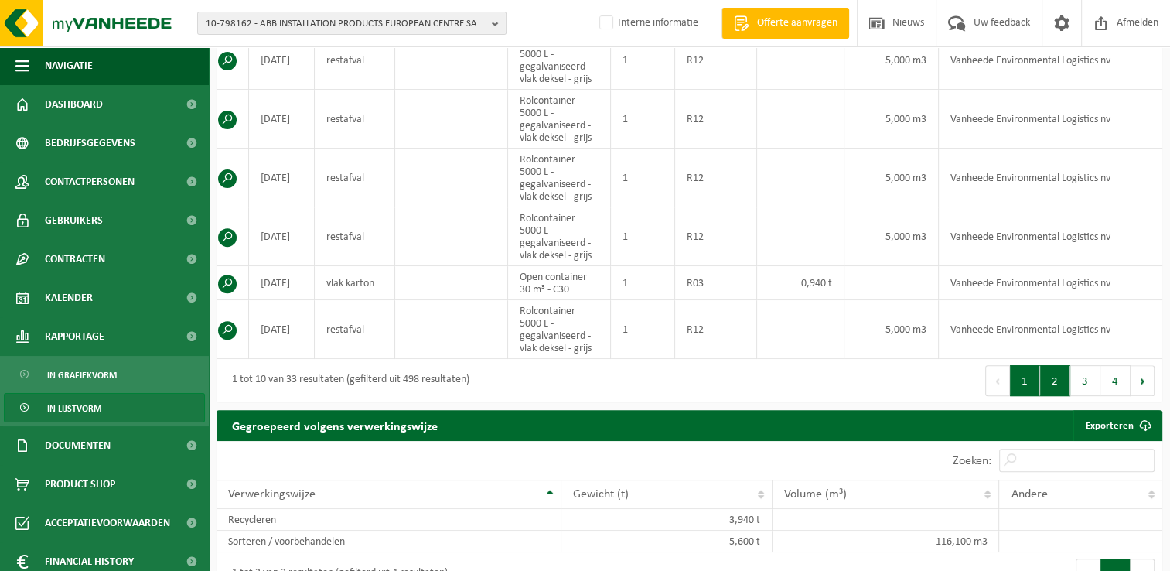
click at [1061, 391] on button "2" at bounding box center [1055, 380] width 30 height 31
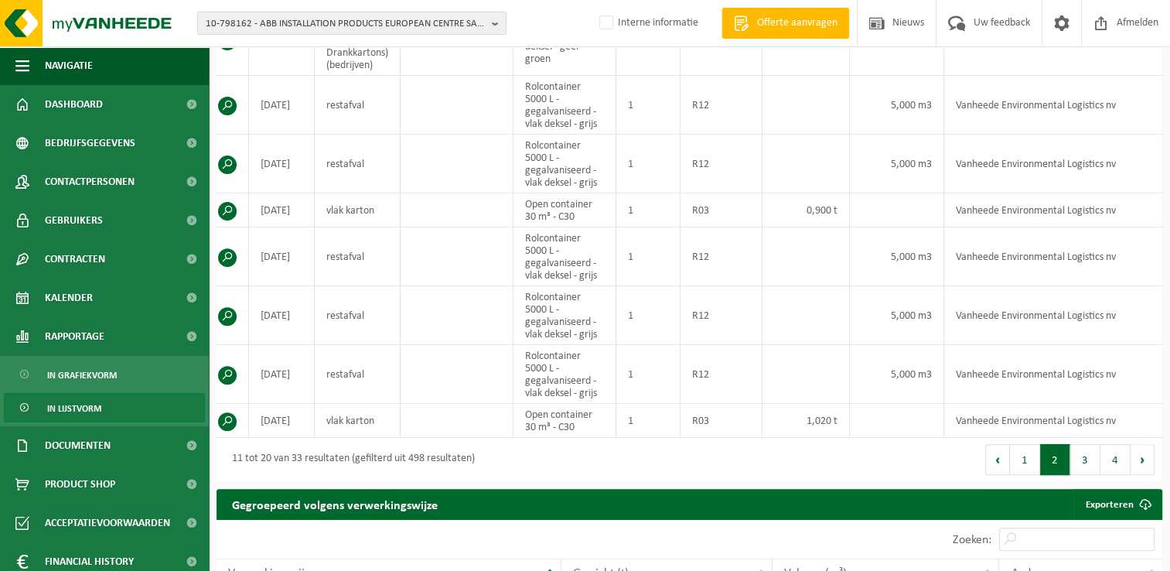
scroll to position [619, 0]
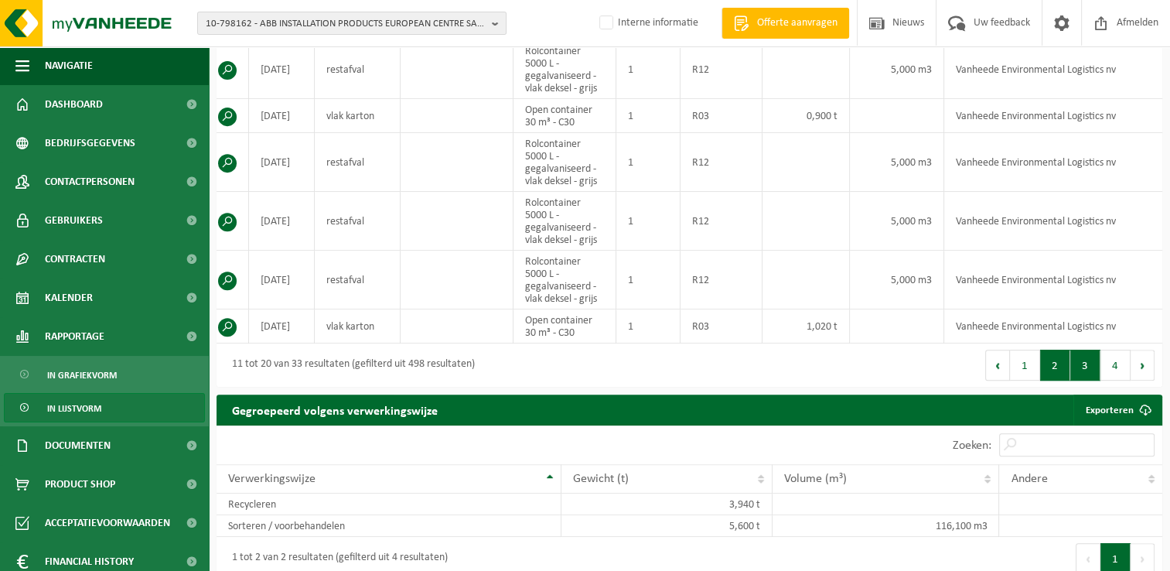
click at [1079, 367] on button "3" at bounding box center [1085, 365] width 30 height 31
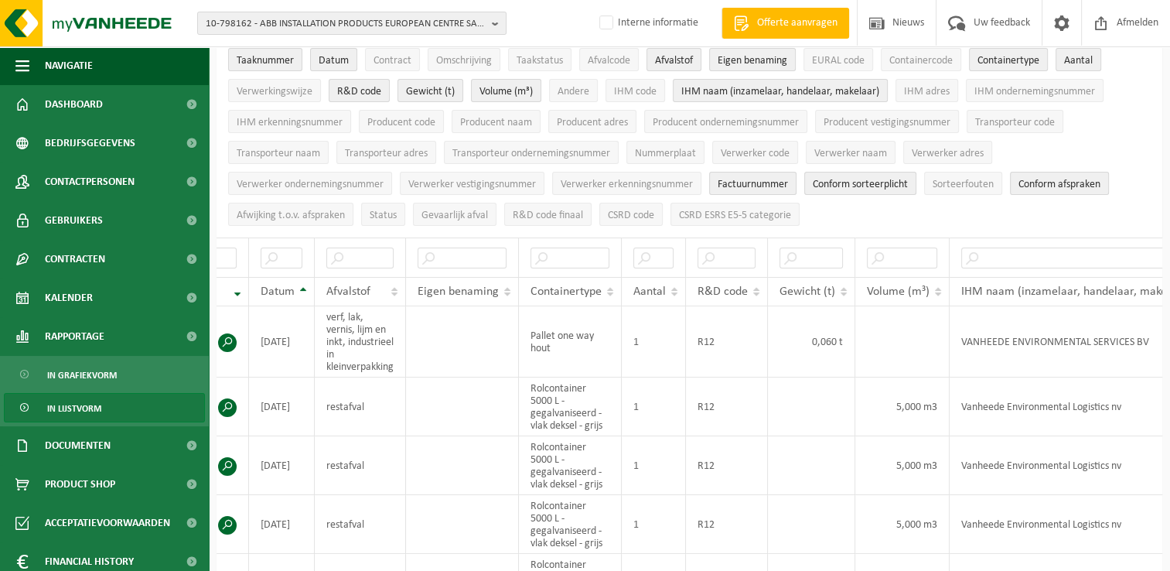
scroll to position [77, 0]
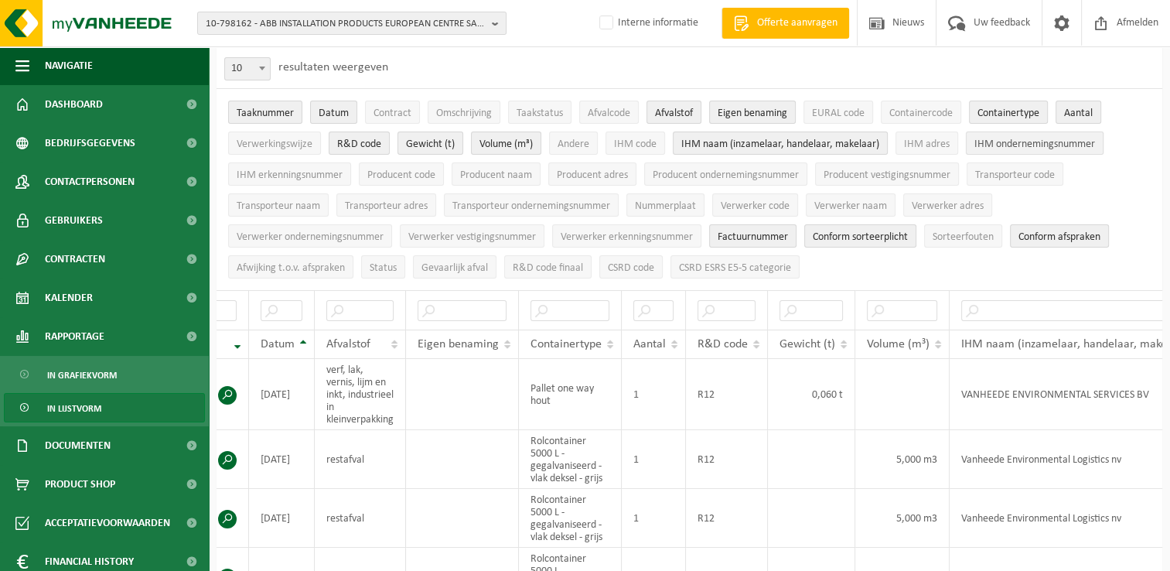
click at [987, 145] on span "IHM ondernemingsnummer" at bounding box center [1034, 144] width 121 height 12
click at [821, 148] on span "IHM naam (inzamelaar, handelaar, makelaar)" at bounding box center [780, 144] width 198 height 12
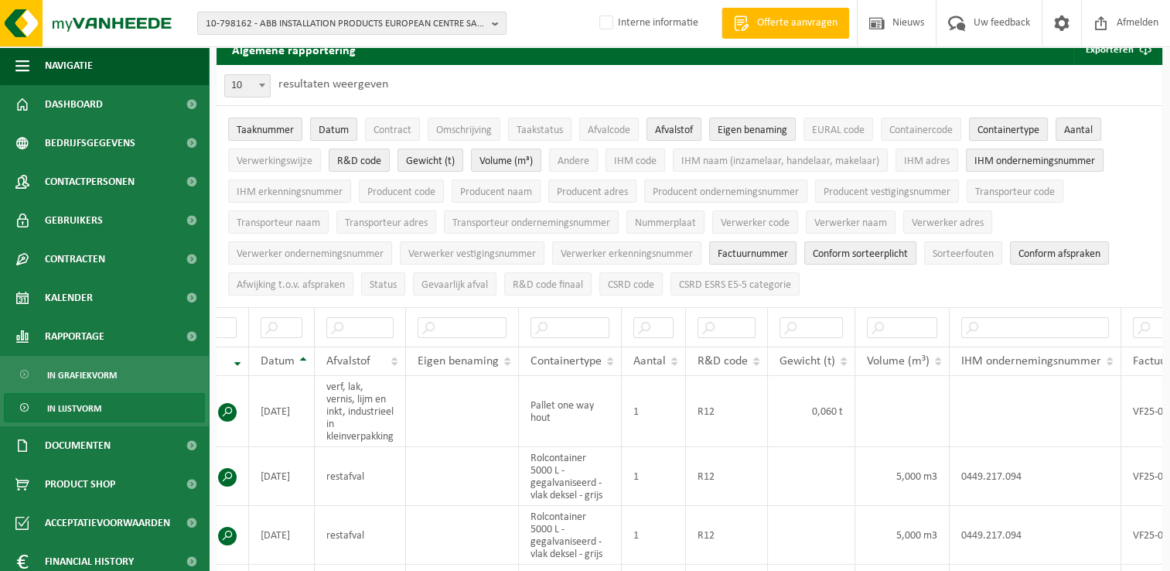
scroll to position [0, 0]
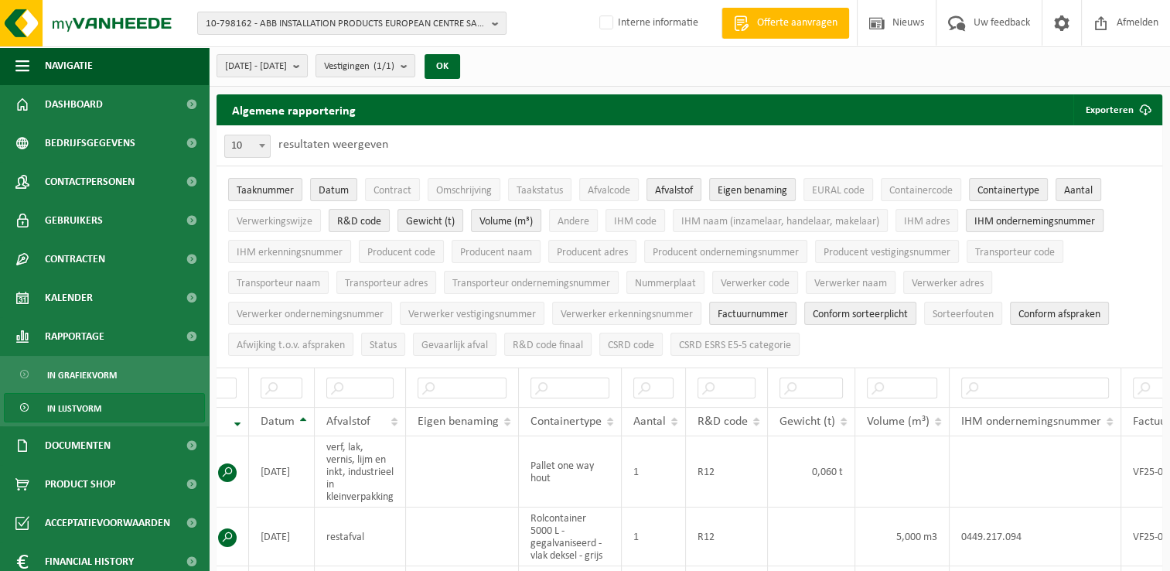
click at [1018, 221] on span "IHM ondernemingsnummer" at bounding box center [1034, 222] width 121 height 12
click at [303, 255] on span "IHM erkenningsnummer" at bounding box center [290, 253] width 106 height 12
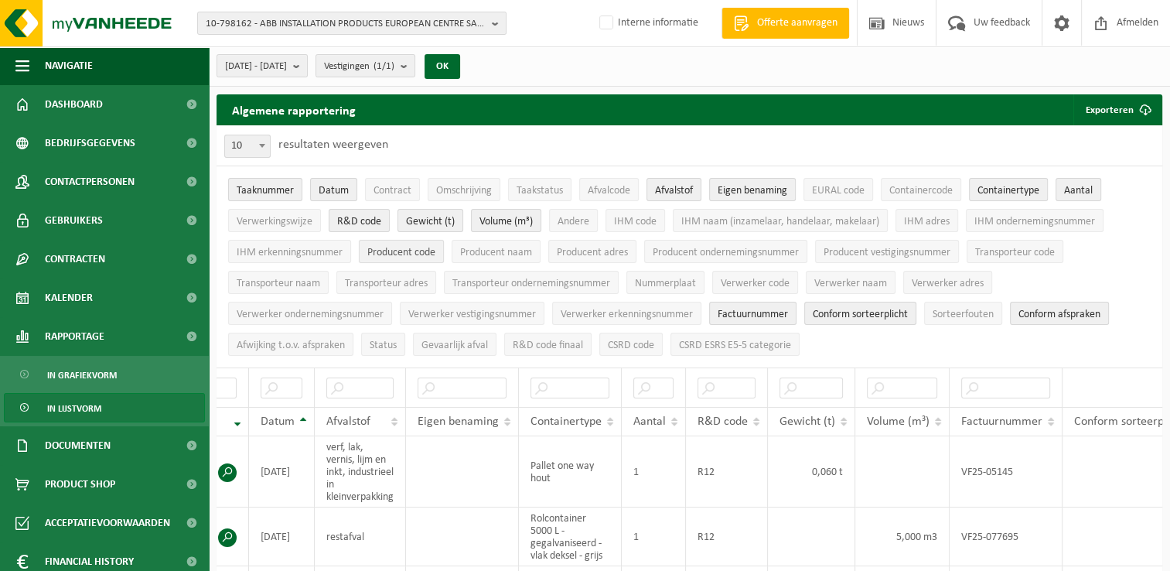
click at [397, 251] on span "Producent code" at bounding box center [401, 253] width 68 height 12
click at [510, 252] on span "Producent naam" at bounding box center [496, 253] width 72 height 12
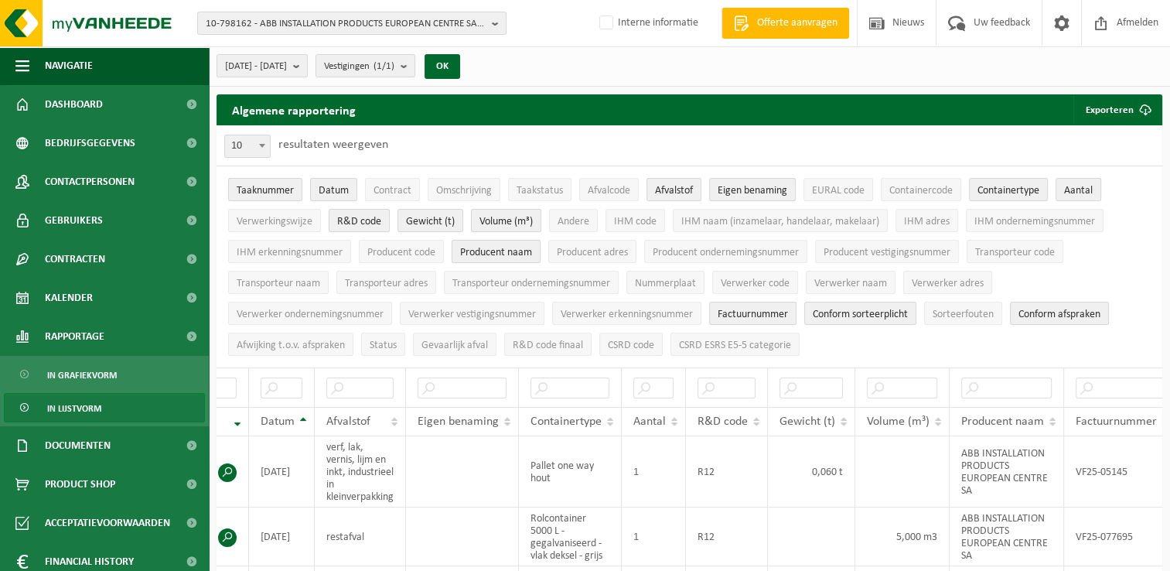
click at [510, 252] on span "Producent naam" at bounding box center [496, 253] width 72 height 12
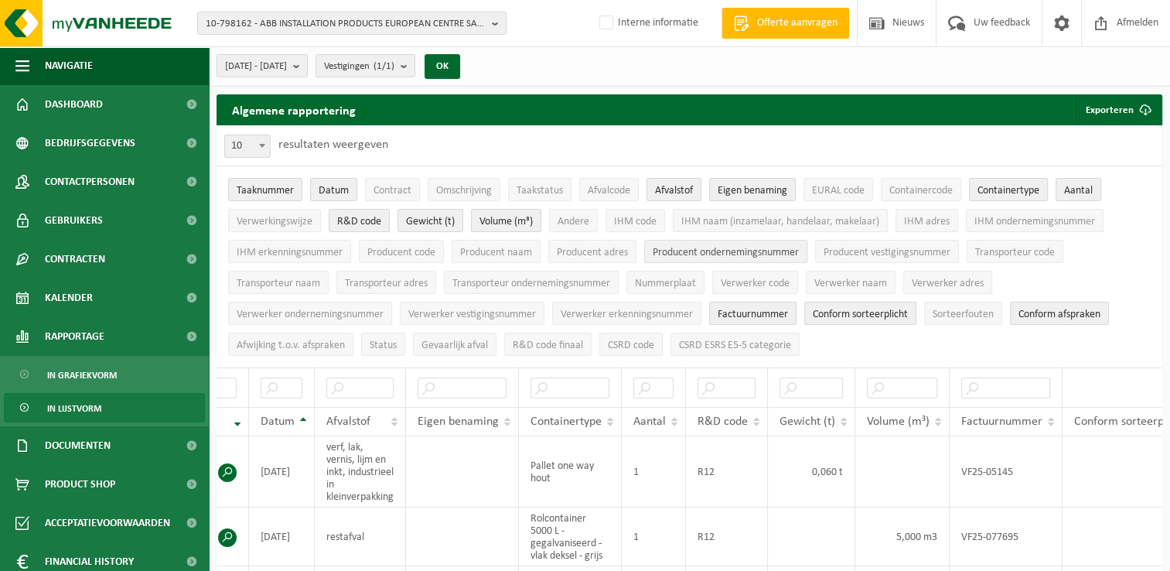
click at [715, 253] on span "Producent ondernemingsnummer" at bounding box center [726, 253] width 146 height 12
click at [867, 252] on span "Producent vestigingsnummer" at bounding box center [887, 253] width 127 height 12
click at [736, 281] on span "Verwerker code" at bounding box center [755, 284] width 69 height 12
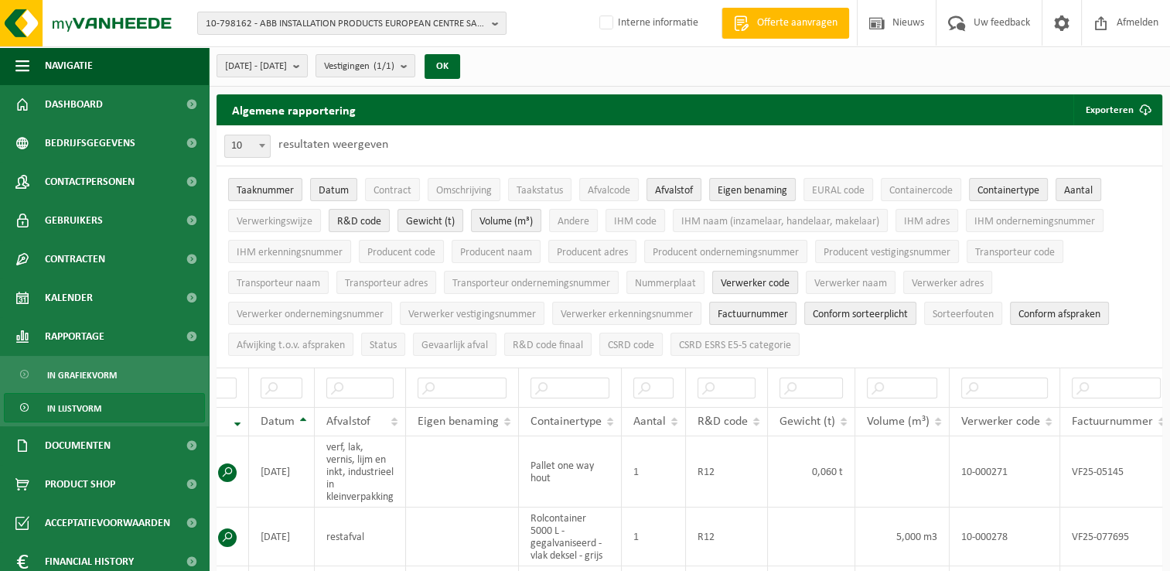
click at [736, 281] on span "Verwerker code" at bounding box center [755, 284] width 69 height 12
click at [335, 313] on span "Verwerker ondernemingsnummer" at bounding box center [310, 315] width 147 height 12
click at [593, 314] on span "Verwerker erkenningsnummer" at bounding box center [627, 315] width 132 height 12
click at [603, 315] on span "Verwerker erkenningsnummer" at bounding box center [627, 315] width 132 height 12
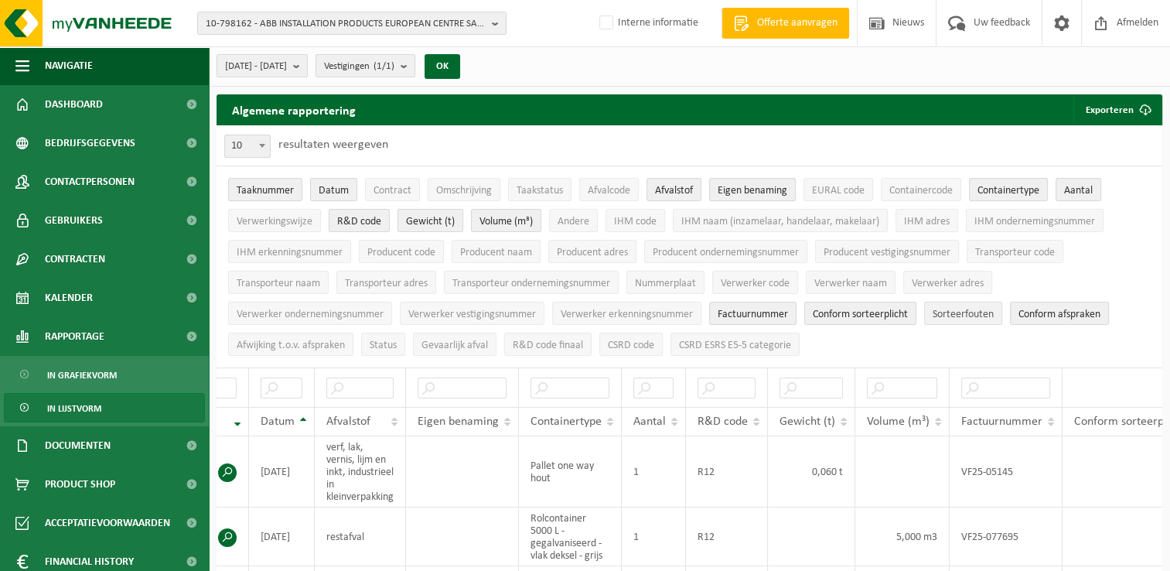
click at [950, 309] on span "Sorteerfouten" at bounding box center [963, 315] width 61 height 12
click at [948, 309] on span "Sorteerfouten" at bounding box center [963, 315] width 61 height 12
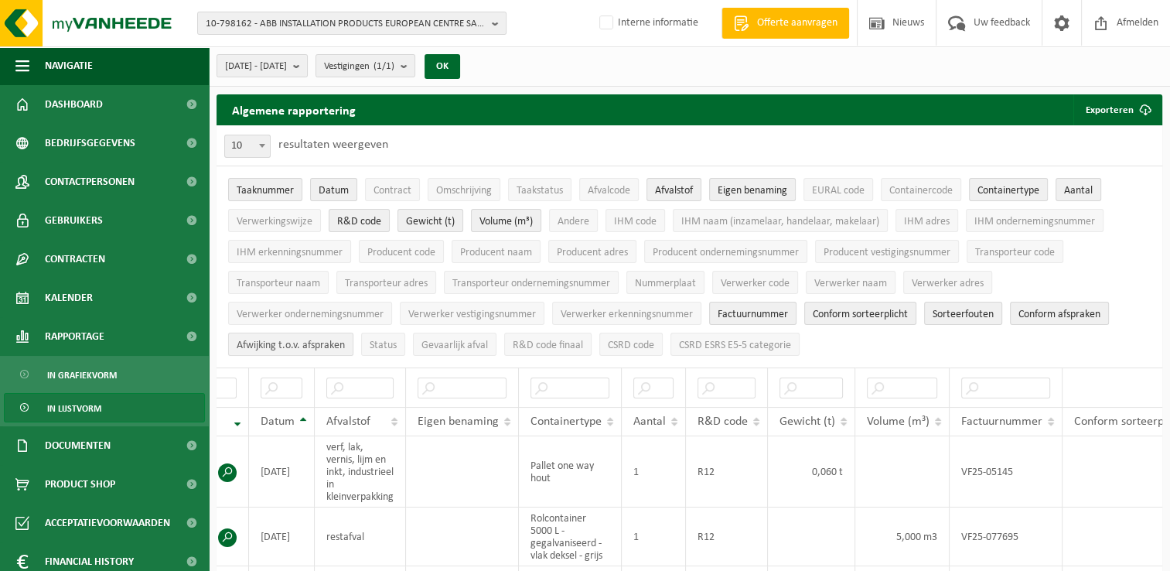
click at [309, 343] on span "Afwijking t.o.v. afspraken" at bounding box center [291, 345] width 108 height 12
click at [511, 226] on span "Volume (m³)" at bounding box center [505, 222] width 53 height 12
click at [304, 344] on span "Afwijking t.o.v. afspraken" at bounding box center [291, 345] width 108 height 12
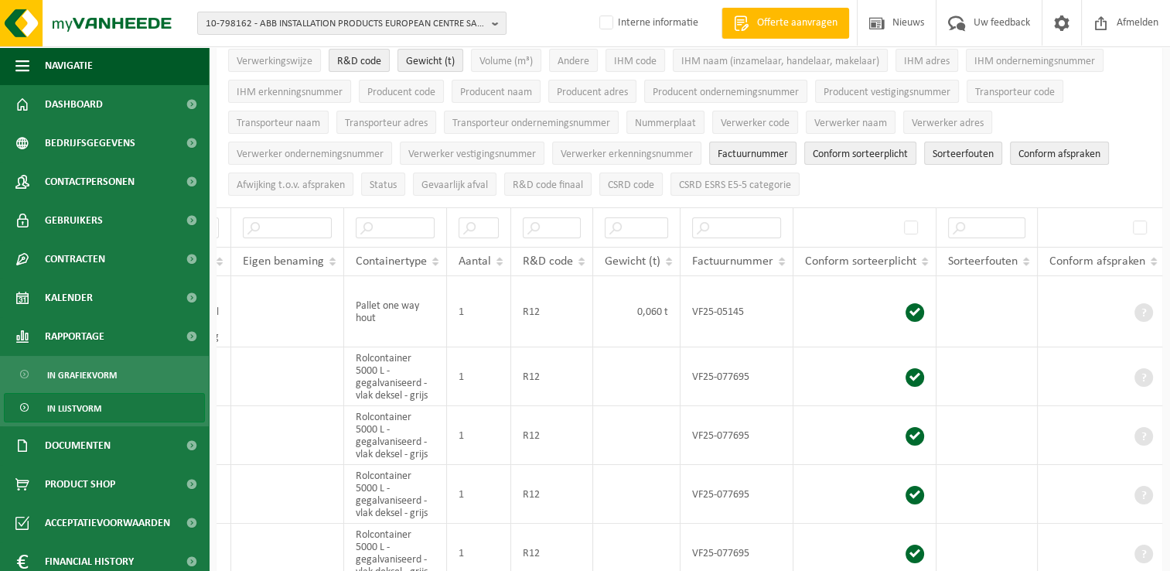
scroll to position [77, 0]
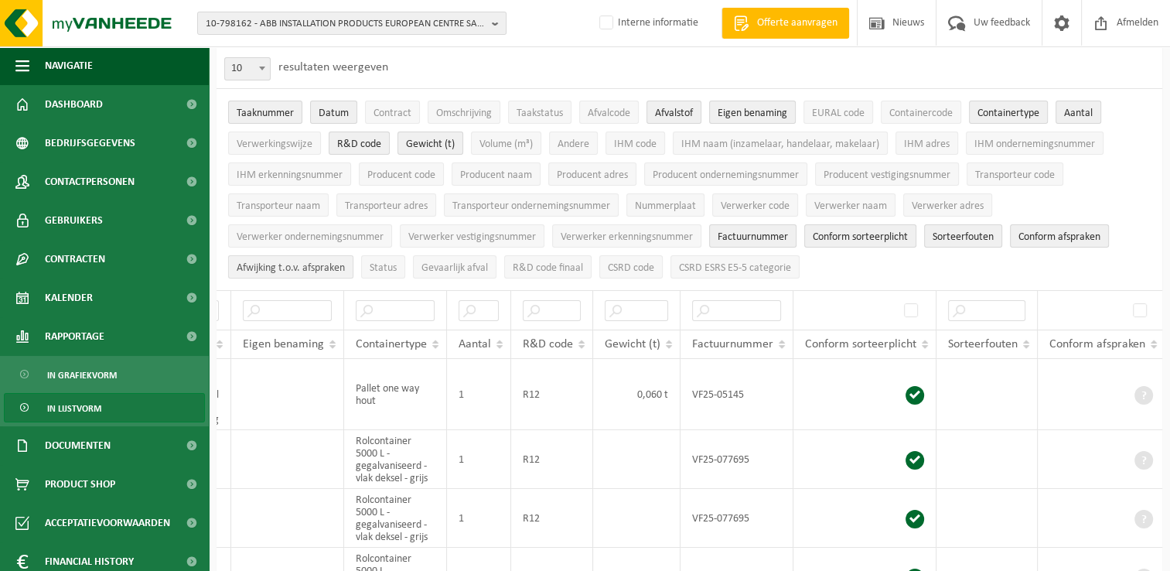
click at [278, 265] on span "Afwijking t.o.v. afspraken" at bounding box center [291, 268] width 108 height 12
click at [315, 551] on td at bounding box center [287, 576] width 113 height 59
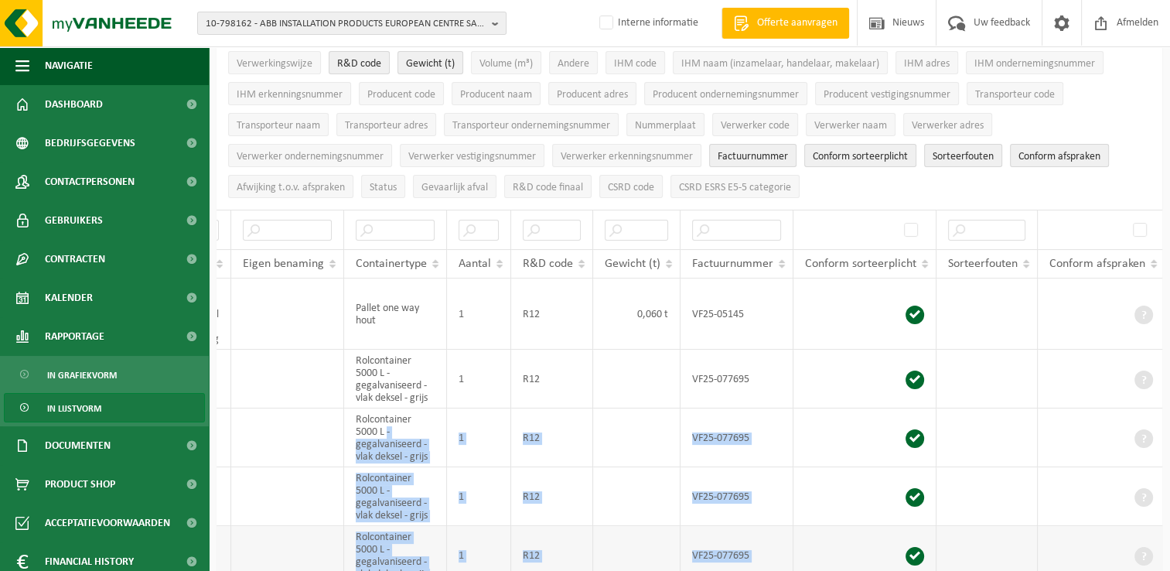
scroll to position [192, 0]
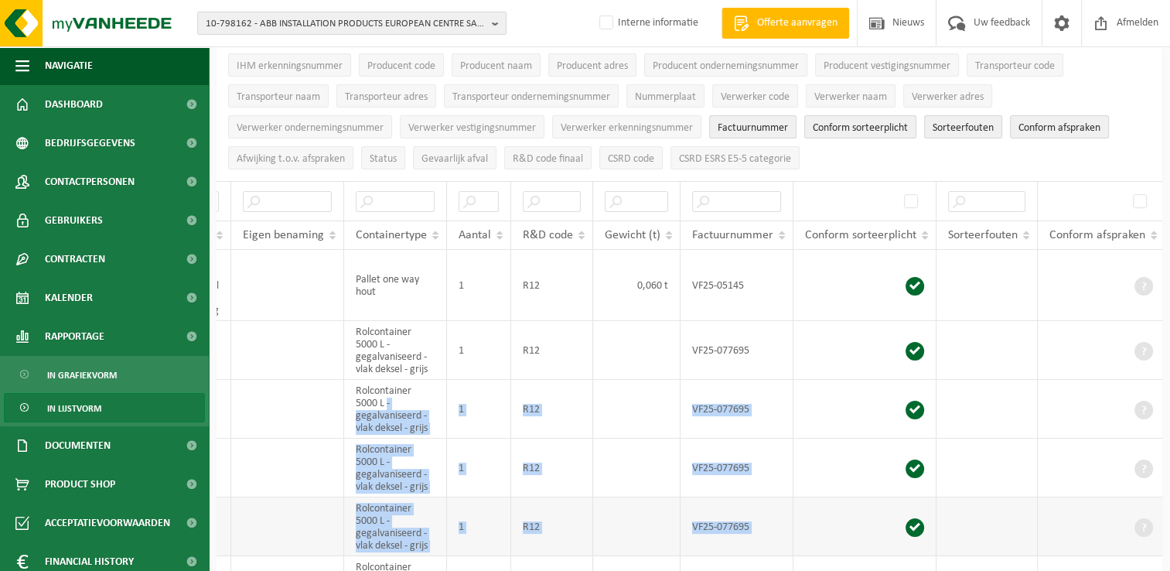
drag, startPoint x: 387, startPoint y: 570, endPoint x: 264, endPoint y: 561, distance: 123.2
click at [264, 558] on tbody "T250000653501 [DATE] verf, lak, vernis, lijm en inkt, industrieel in kleinverpa…" at bounding box center [542, 550] width 1245 height 600
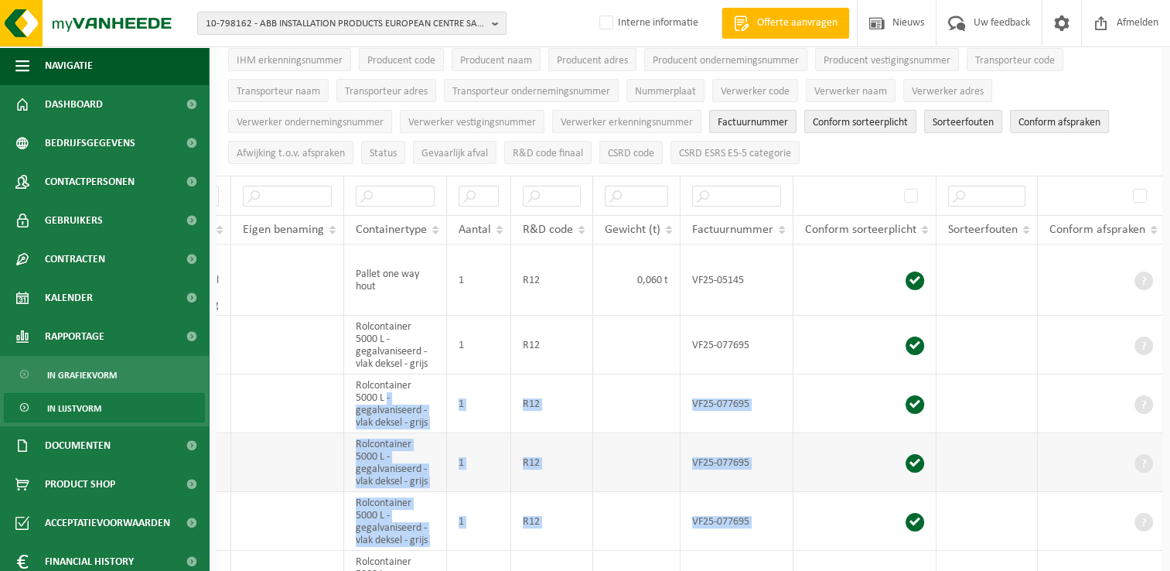
drag, startPoint x: 264, startPoint y: 561, endPoint x: 570, endPoint y: 452, distance: 325.3
click at [570, 452] on td "R12" at bounding box center [552, 462] width 82 height 59
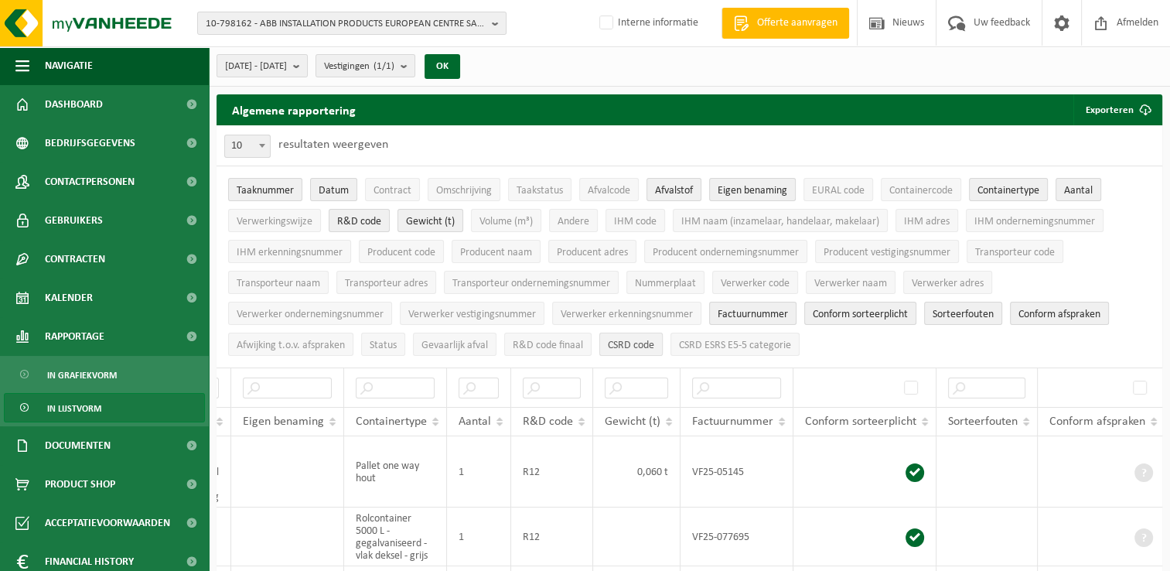
click at [635, 342] on span "CSRD code" at bounding box center [631, 345] width 46 height 12
click at [626, 342] on span "CSRD code" at bounding box center [631, 345] width 46 height 12
click at [847, 311] on span "Conform sorteerplicht" at bounding box center [860, 315] width 95 height 12
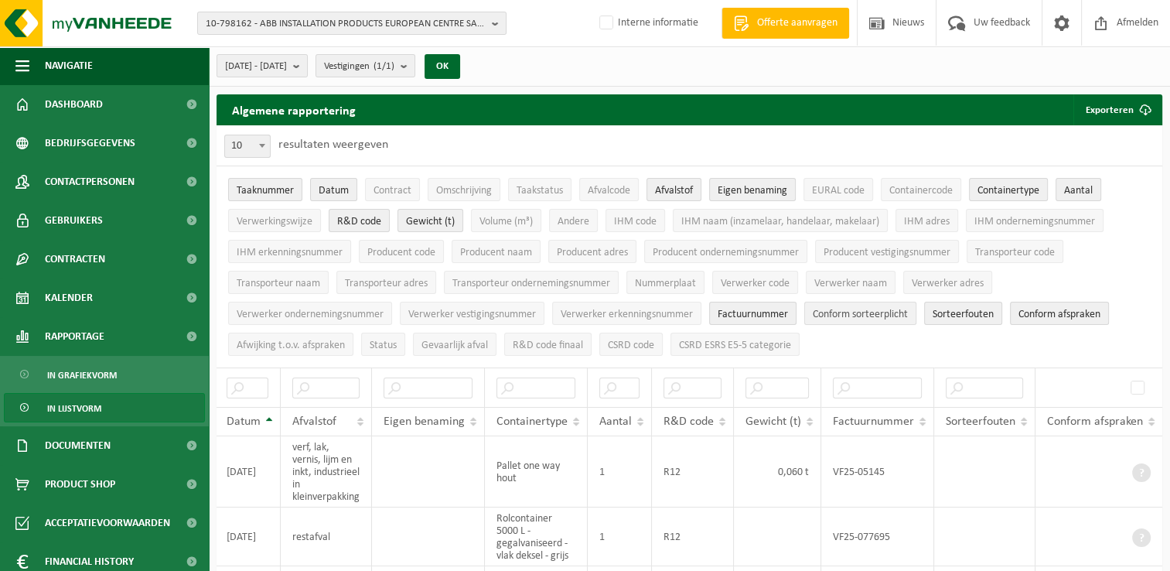
scroll to position [0, 155]
click at [963, 311] on span "Sorteerfouten" at bounding box center [963, 315] width 61 height 12
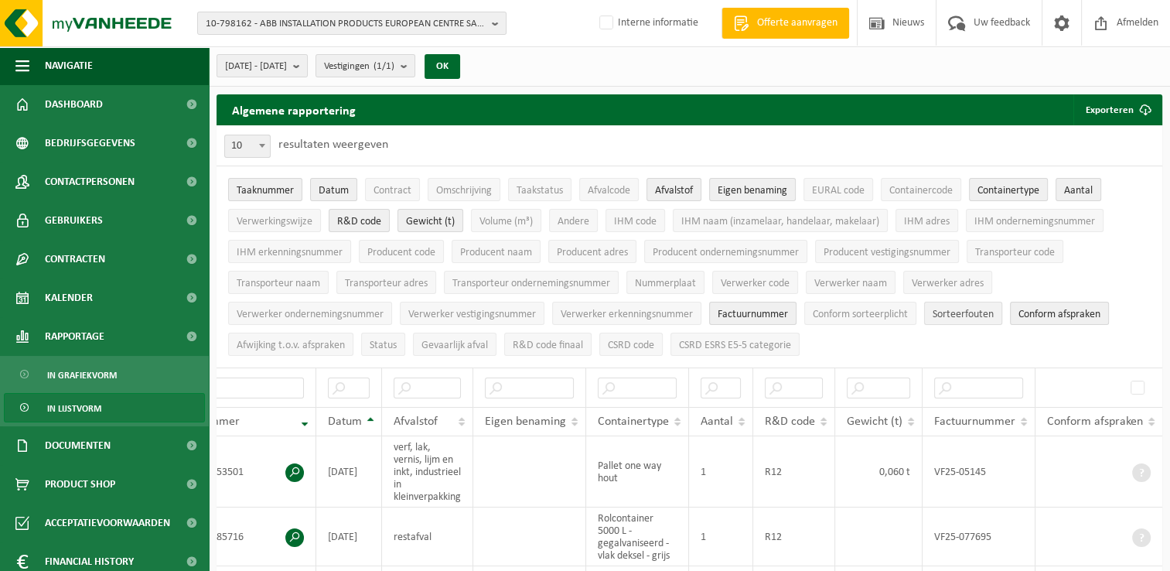
scroll to position [0, 53]
click at [300, 343] on span "Afwijking t.o.v. afspraken" at bounding box center [291, 345] width 108 height 12
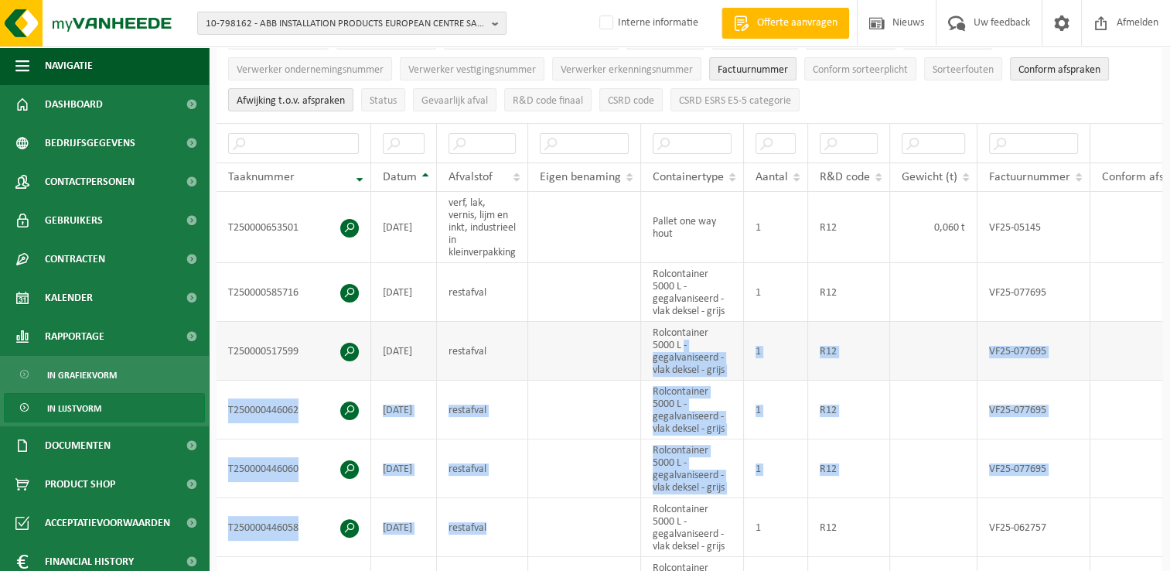
scroll to position [155, 0]
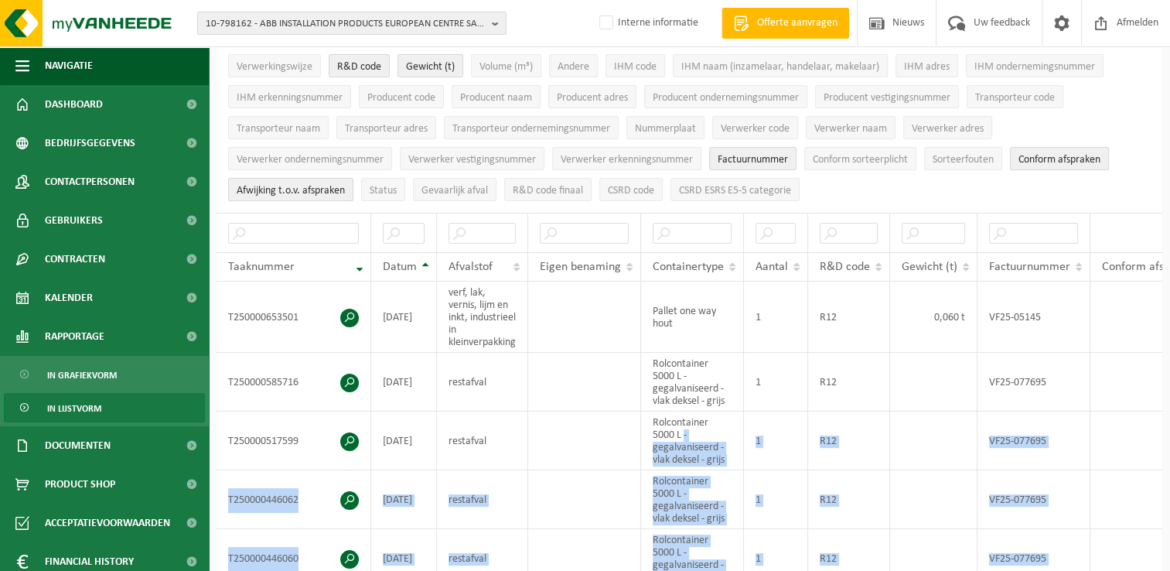
click at [297, 189] on span "Afwijking t.o.v. afspraken" at bounding box center [291, 191] width 108 height 12
click at [305, 188] on span "Afwijking t.o.v. afspraken" at bounding box center [291, 191] width 108 height 12
click at [539, 190] on span "R&D code finaal" at bounding box center [548, 191] width 70 height 12
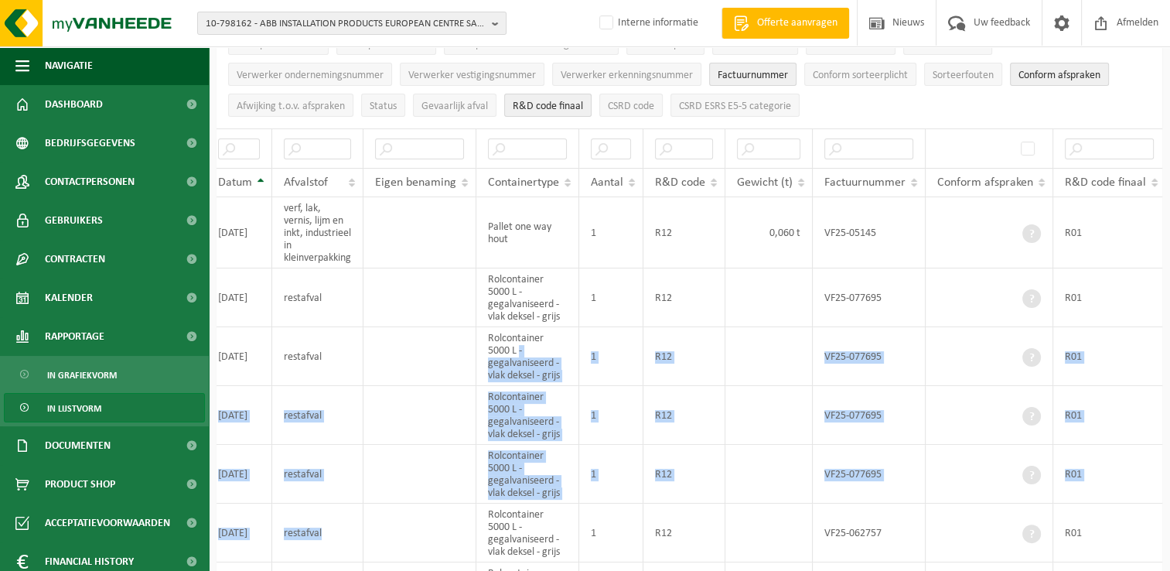
scroll to position [232, 0]
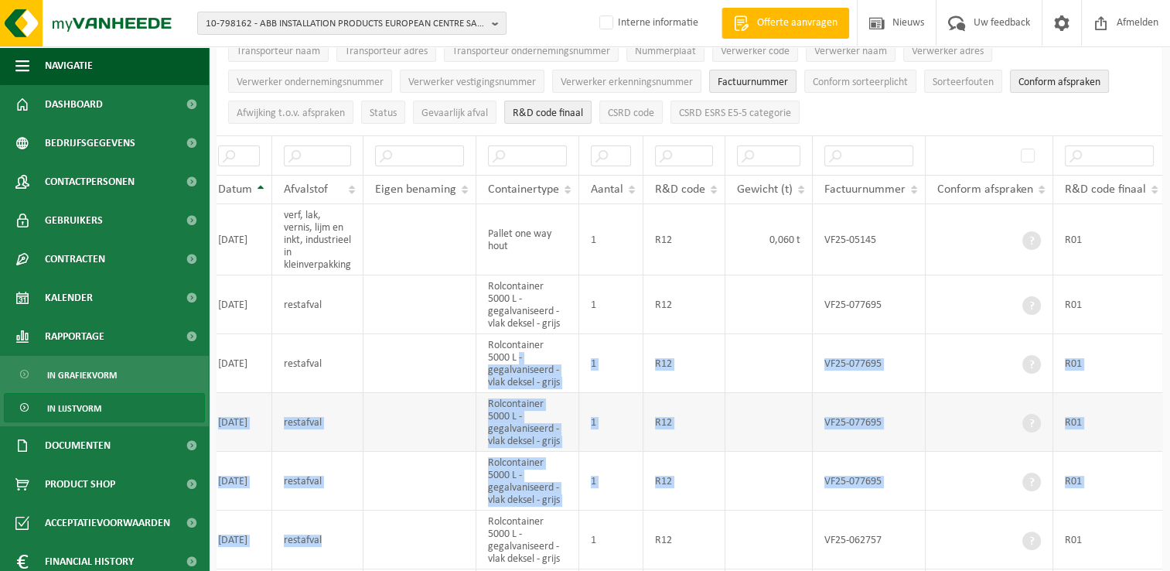
click at [530, 405] on td "Rolcontainer 5000 L - gegalvaniseerd - vlak deksel - grijs" at bounding box center [527, 422] width 103 height 59
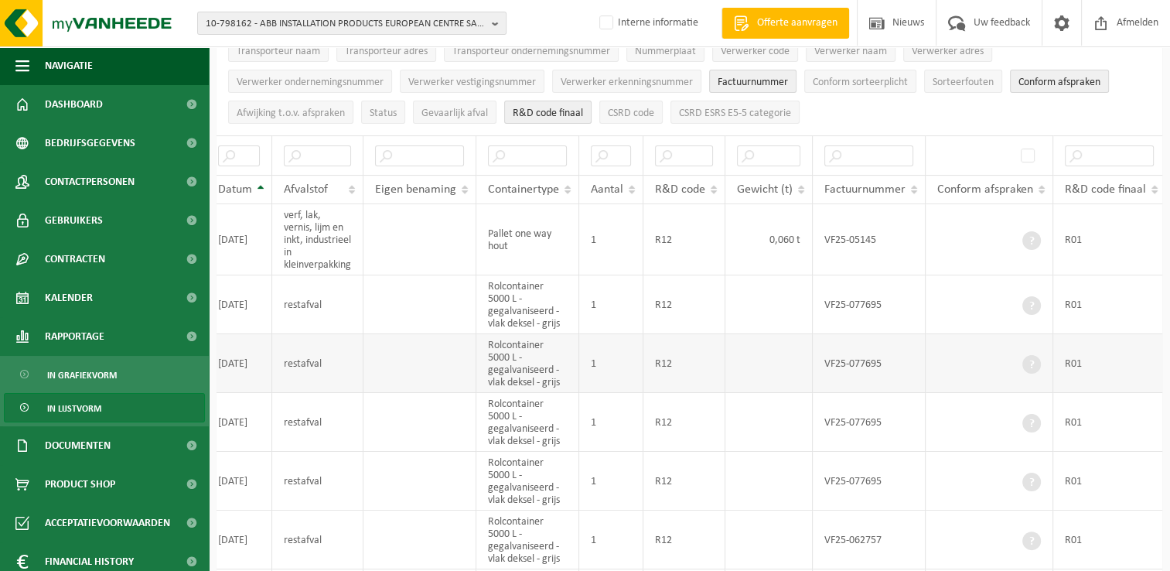
click at [1067, 346] on td "R01" at bounding box center [1109, 363] width 112 height 59
click at [636, 107] on span "CSRD code" at bounding box center [631, 113] width 46 height 12
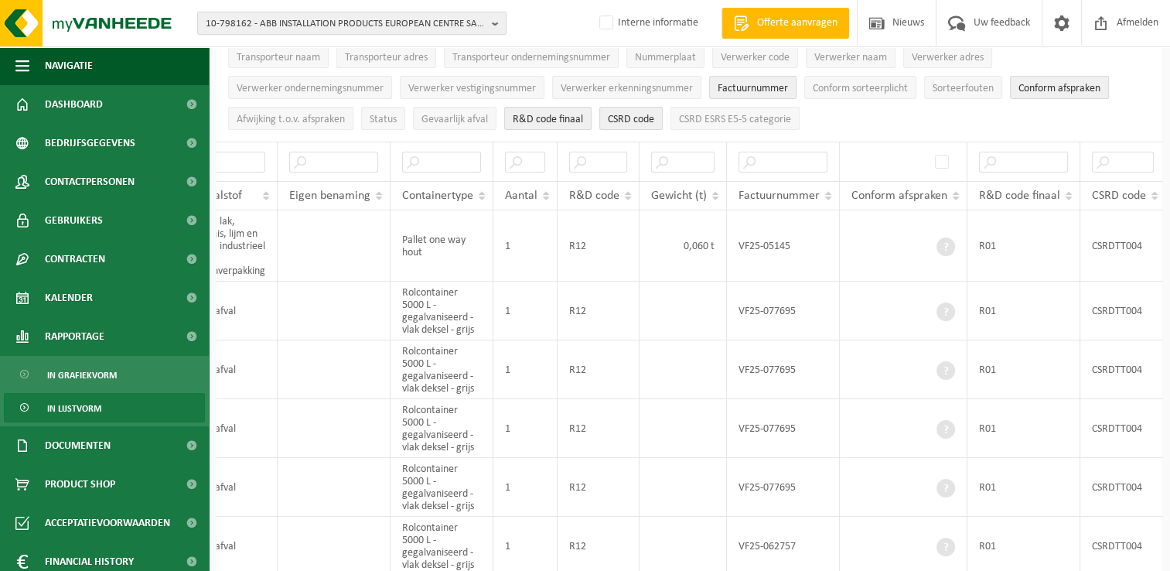
scroll to position [155, 0]
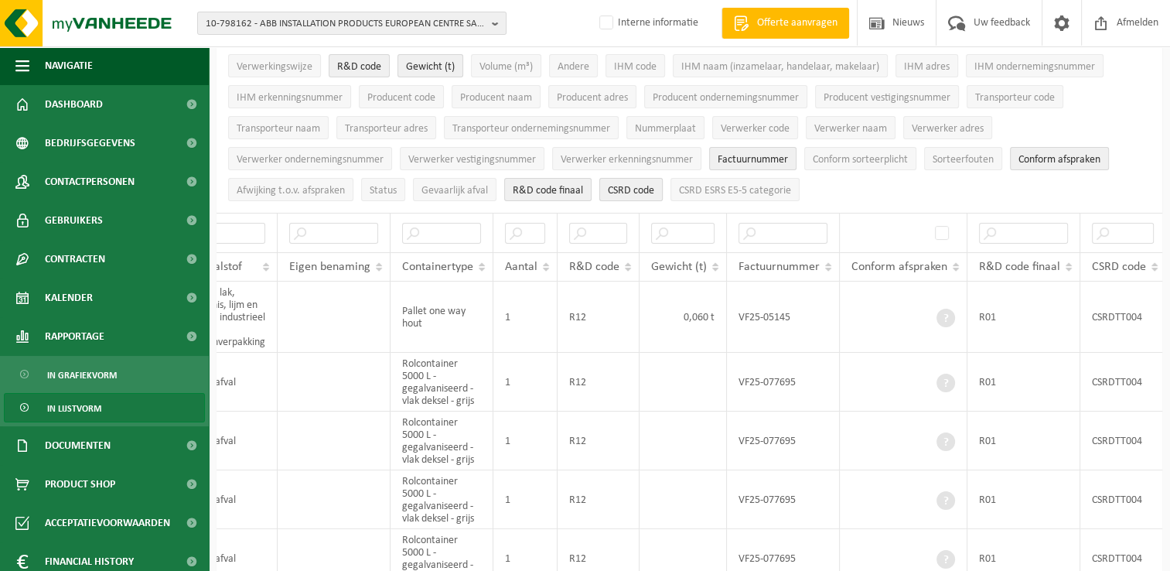
click at [622, 185] on span "CSRD code" at bounding box center [631, 191] width 46 height 12
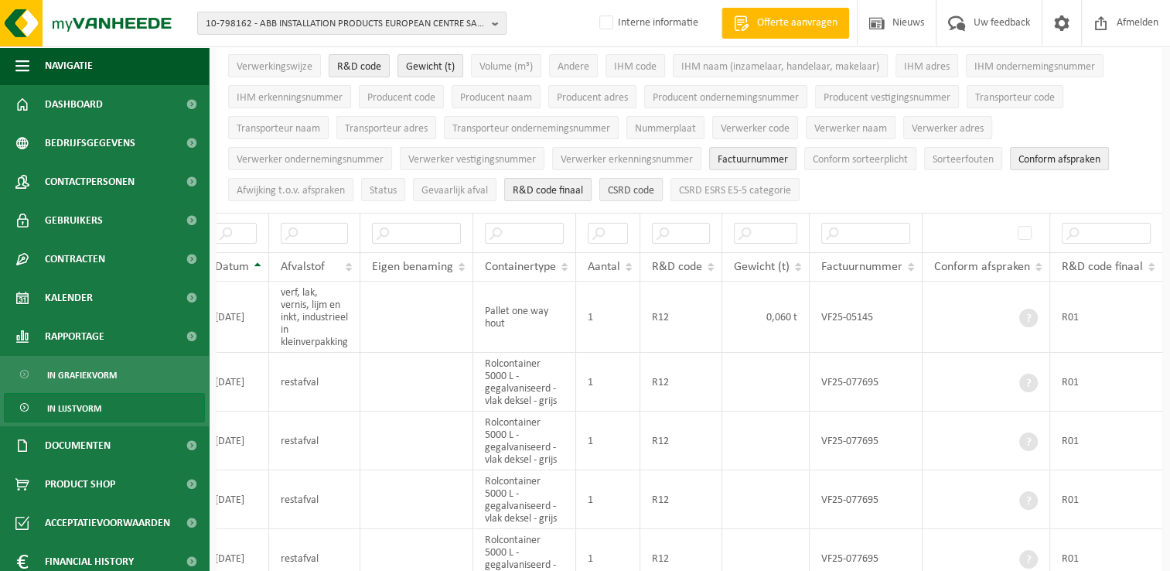
scroll to position [0, 165]
click at [699, 185] on span "CSRD ESRS E5-5 categorie" at bounding box center [735, 191] width 112 height 12
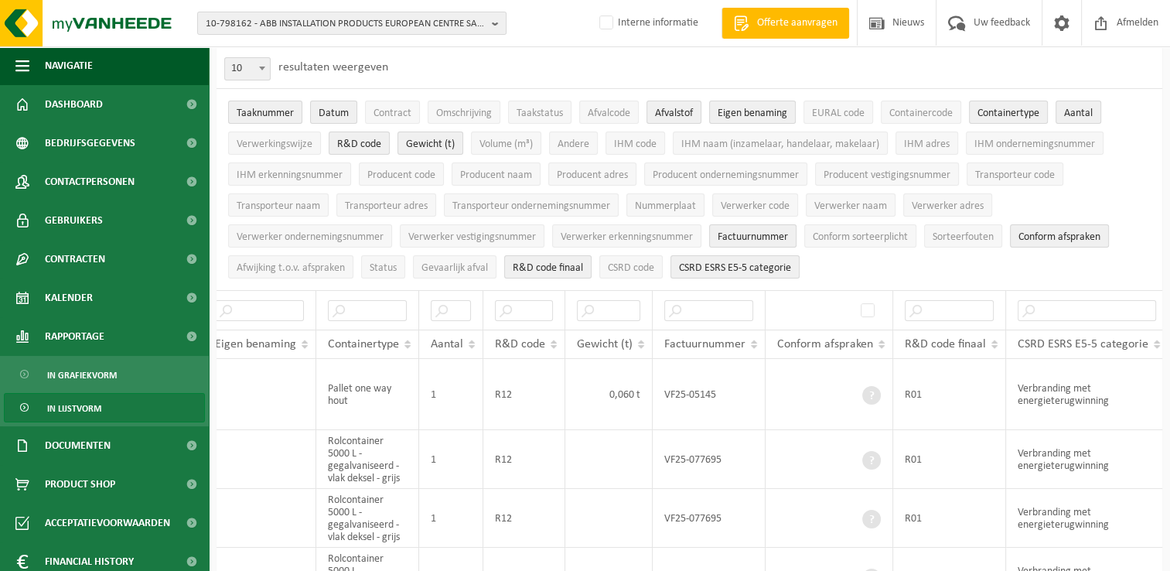
scroll to position [0, 0]
